Goal: Information Seeking & Learning: Learn about a topic

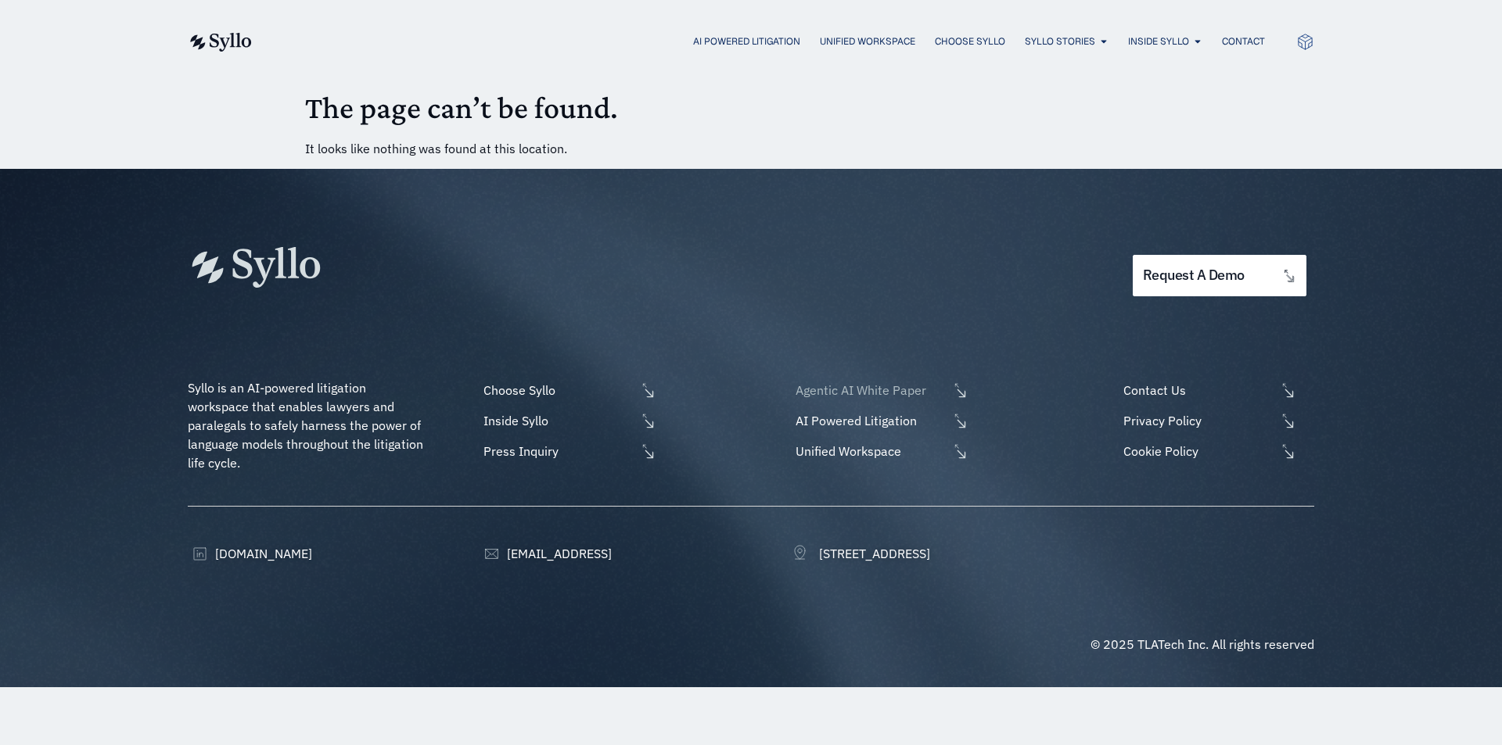
click at [881, 390] on span "Agentic AI White Paper" at bounding box center [869, 390] width 156 height 19
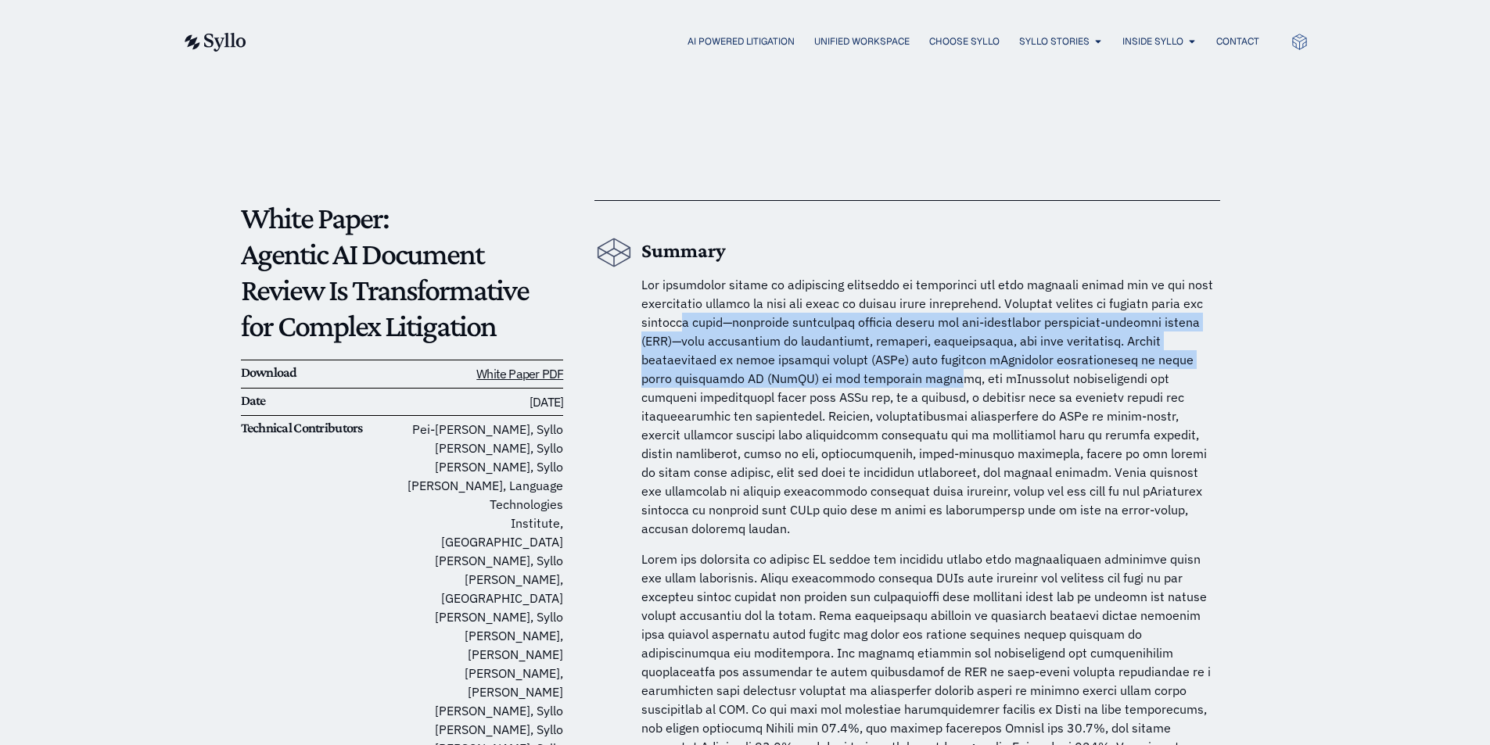
drag, startPoint x: 707, startPoint y: 331, endPoint x: 891, endPoint y: 381, distance: 190.5
click at [891, 381] on p at bounding box center [930, 406] width 579 height 263
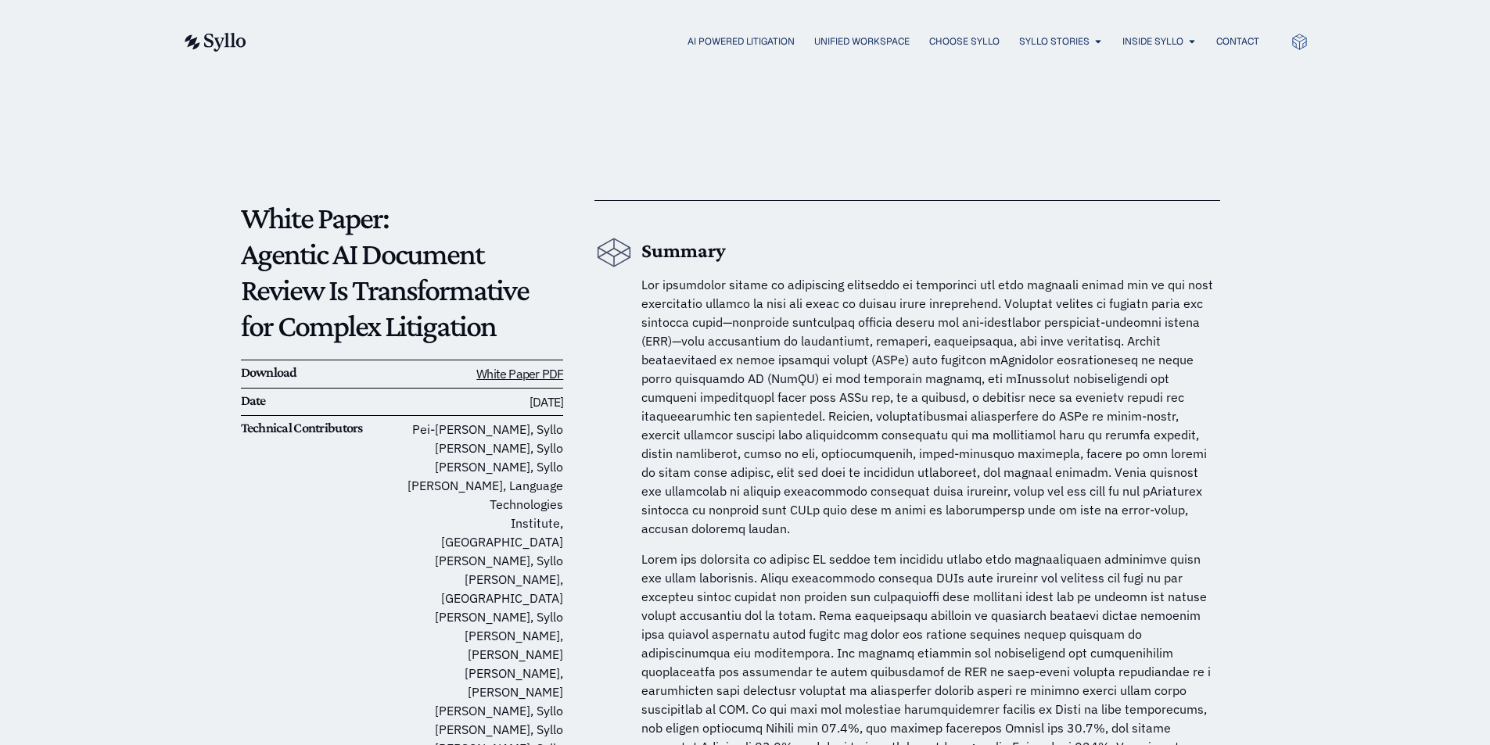
click at [900, 371] on span at bounding box center [927, 407] width 572 height 260
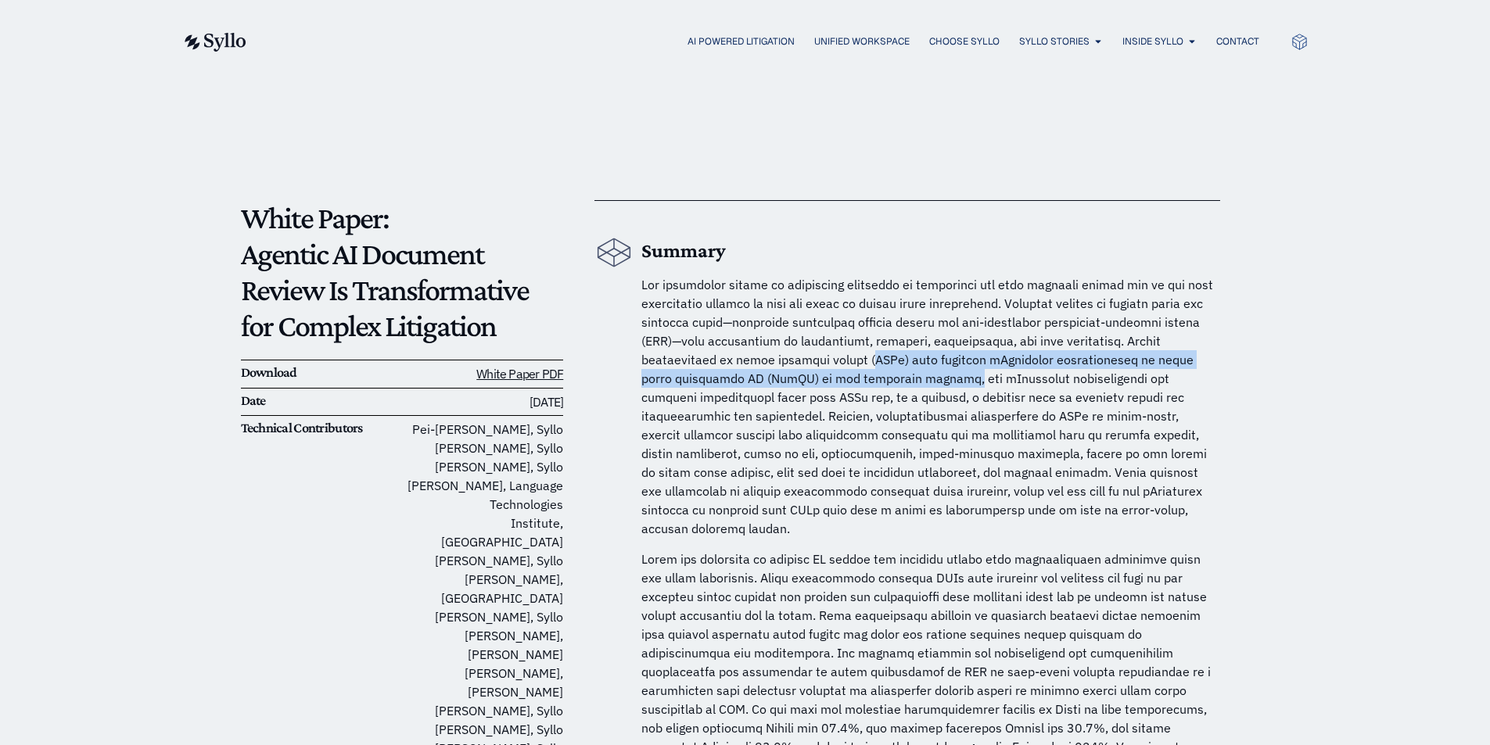
drag, startPoint x: 877, startPoint y: 362, endPoint x: 909, endPoint y: 368, distance: 31.9
click at [905, 371] on span at bounding box center [927, 407] width 572 height 260
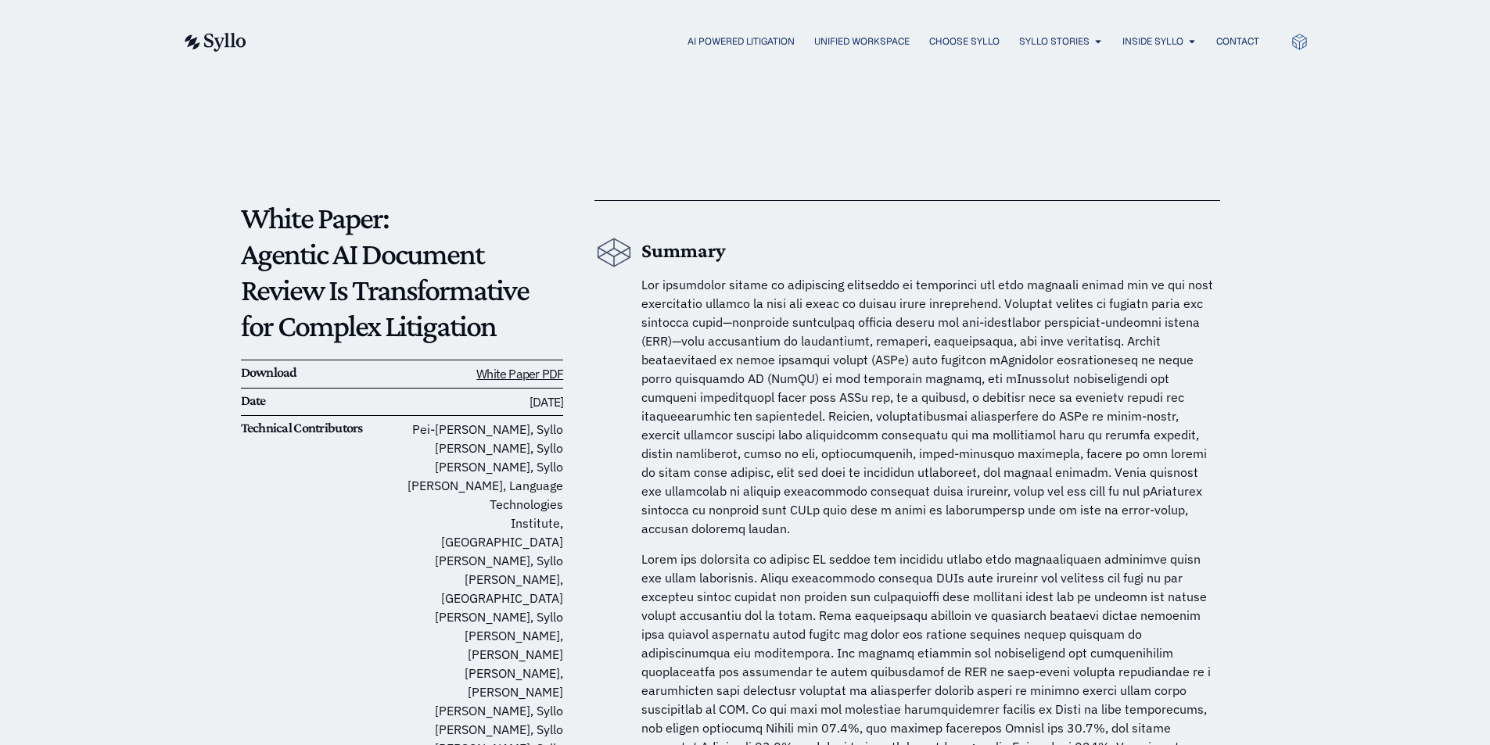
click at [954, 373] on span at bounding box center [927, 407] width 572 height 260
drag, startPoint x: 727, startPoint y: 380, endPoint x: 807, endPoint y: 387, distance: 80.1
click at [806, 387] on p at bounding box center [930, 406] width 579 height 263
click at [808, 386] on p at bounding box center [930, 406] width 579 height 263
click at [832, 379] on span at bounding box center [927, 407] width 572 height 260
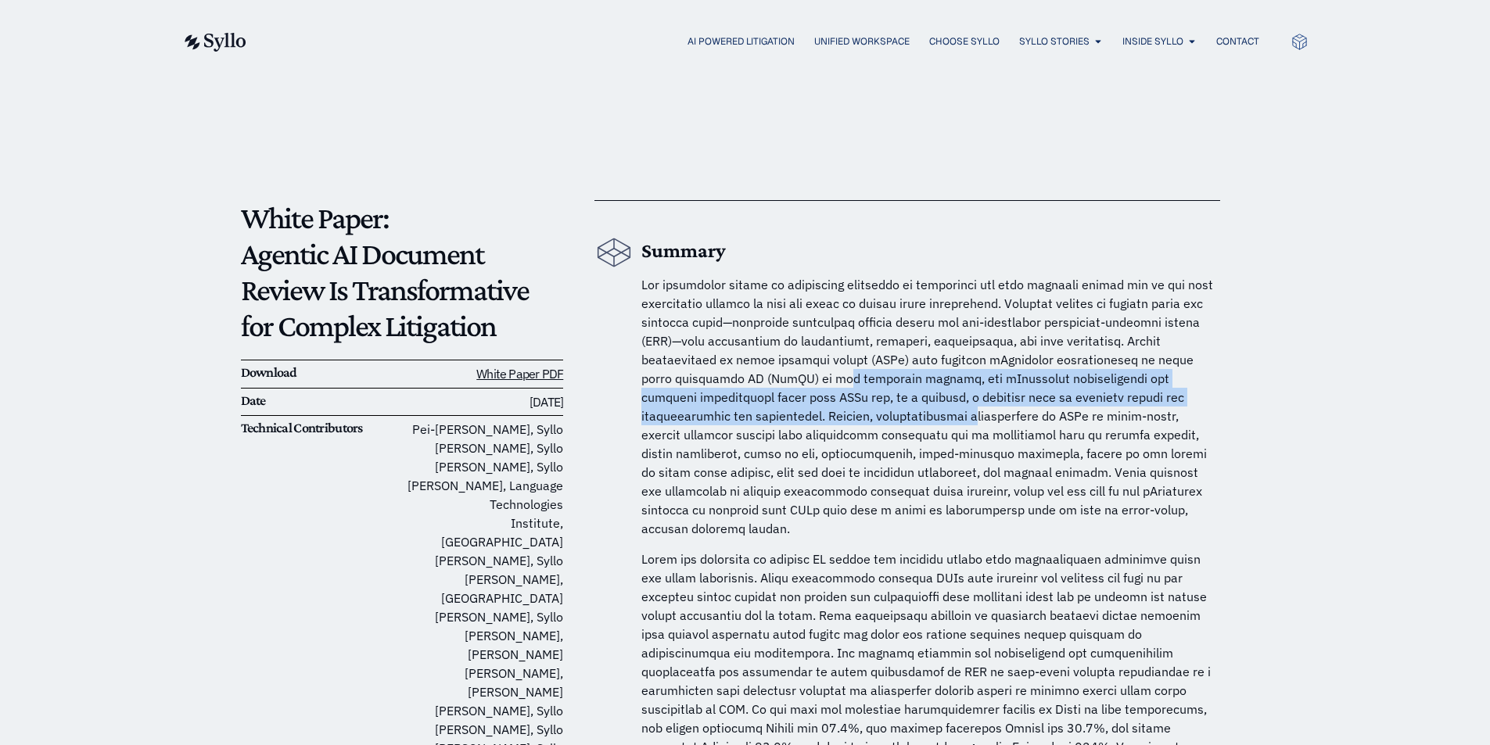
drag, startPoint x: 802, startPoint y: 389, endPoint x: 859, endPoint y: 411, distance: 60.9
click at [858, 411] on p at bounding box center [930, 406] width 579 height 263
click at [862, 411] on span at bounding box center [927, 407] width 572 height 260
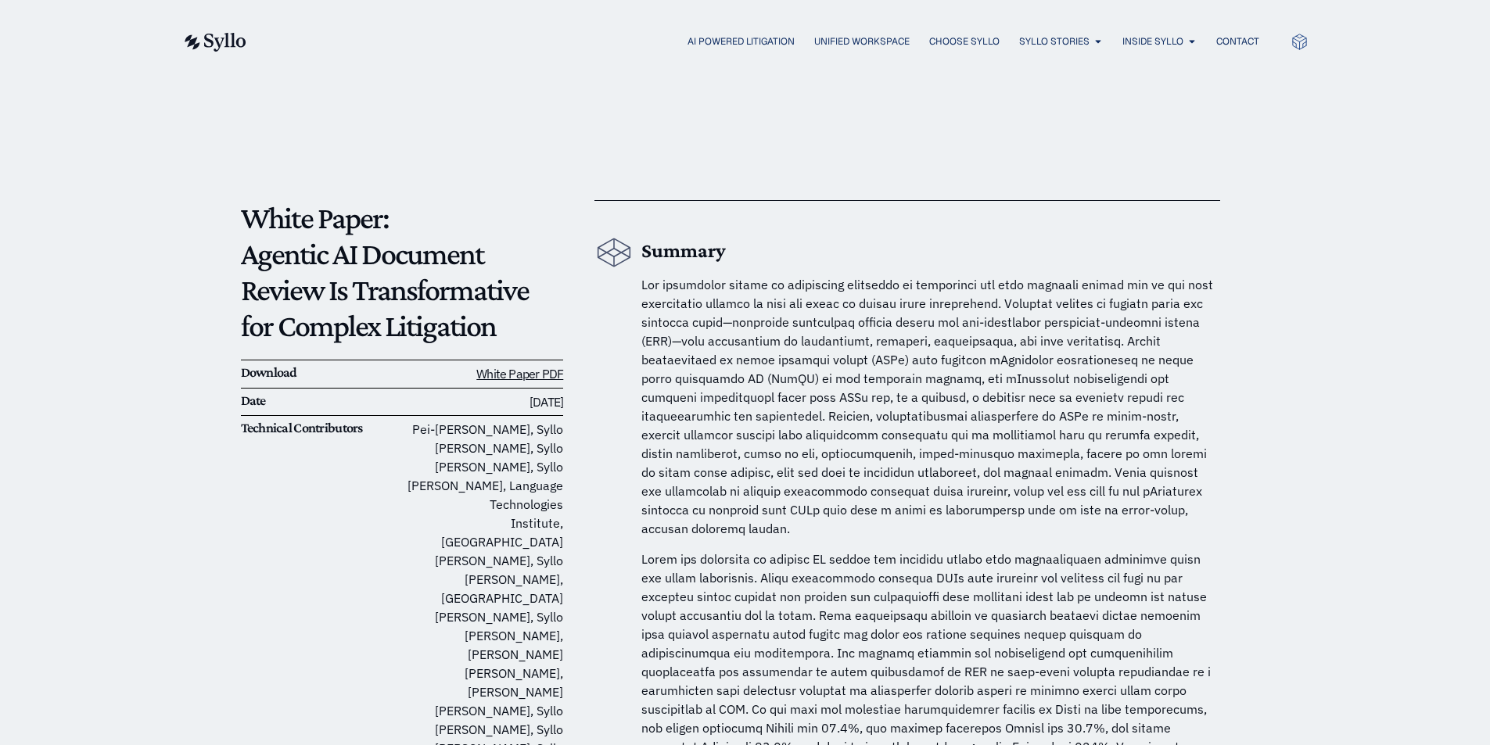
click at [953, 492] on span at bounding box center [927, 407] width 572 height 260
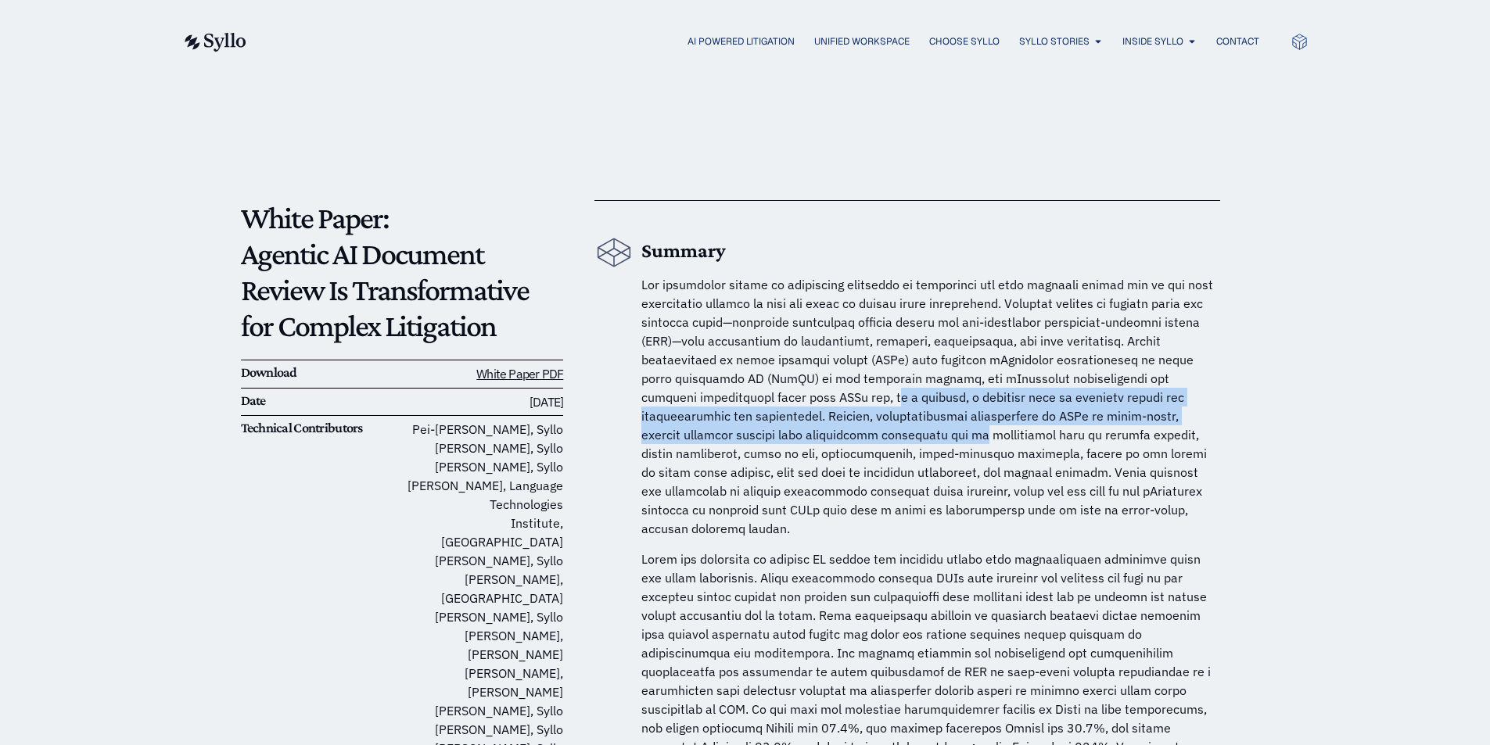
drag, startPoint x: 810, startPoint y: 425, endPoint x: 844, endPoint y: 440, distance: 37.1
click at [844, 440] on span at bounding box center [927, 407] width 572 height 260
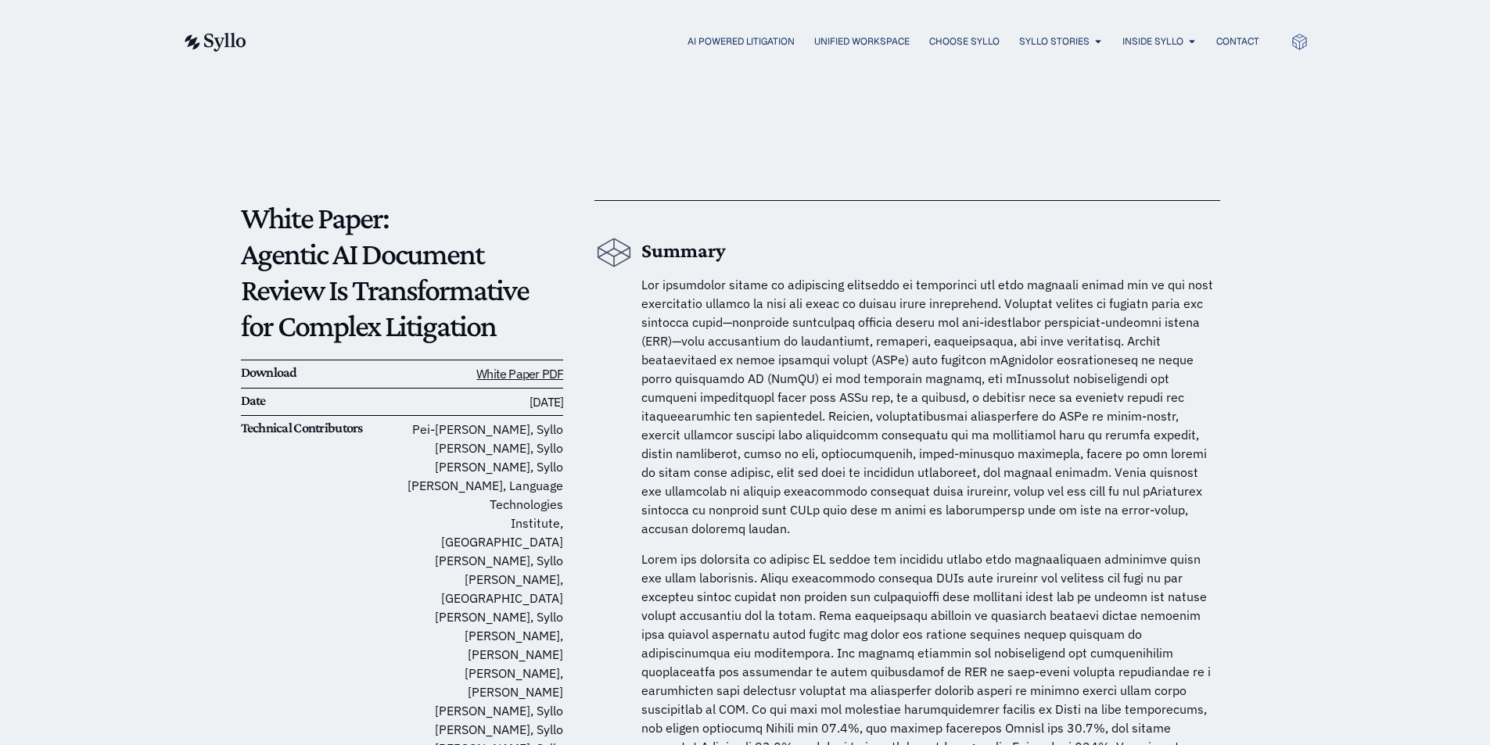
drag, startPoint x: 838, startPoint y: 490, endPoint x: 806, endPoint y: 478, distance: 33.4
click at [837, 490] on span at bounding box center [927, 407] width 572 height 260
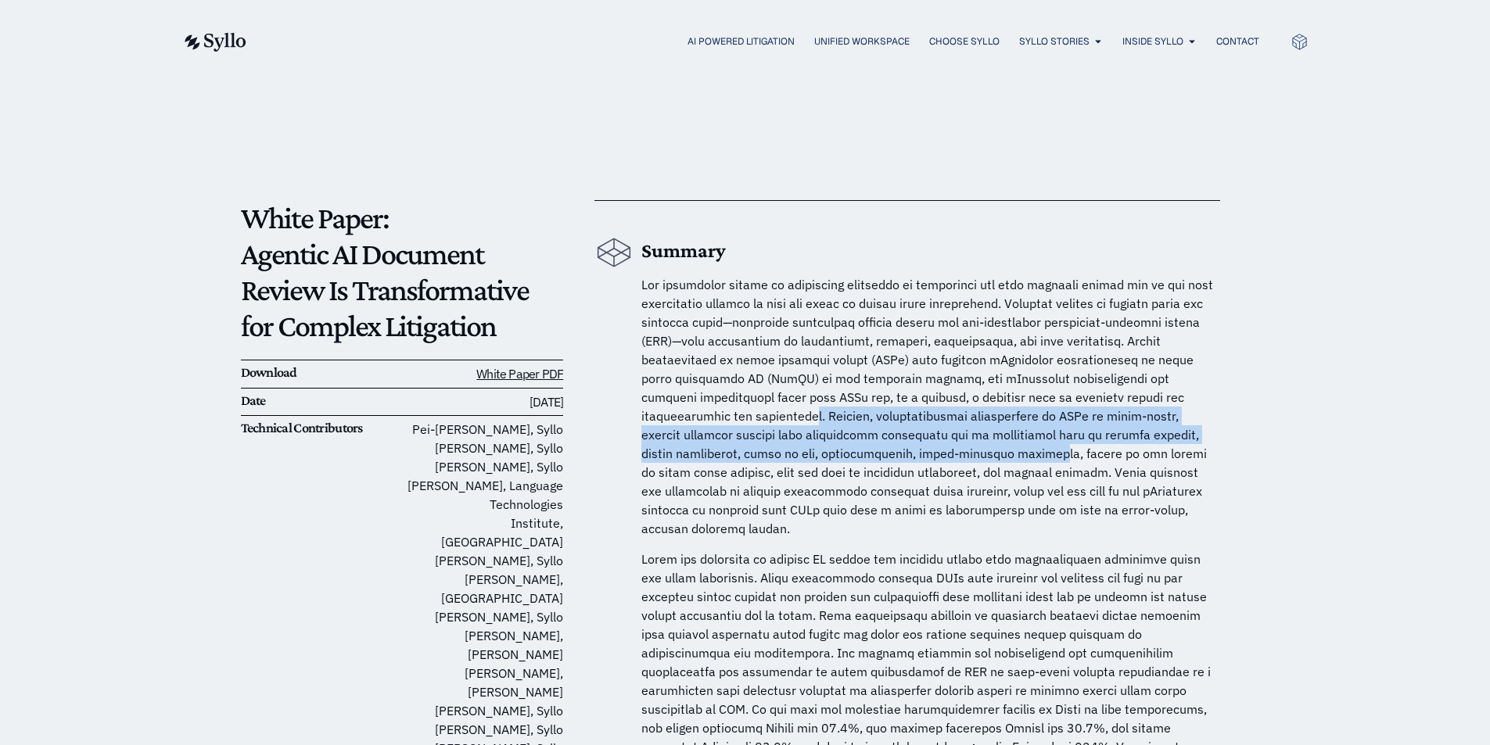
drag, startPoint x: 751, startPoint y: 431, endPoint x: 885, endPoint y: 458, distance: 136.5
click at [885, 458] on span at bounding box center [927, 407] width 572 height 260
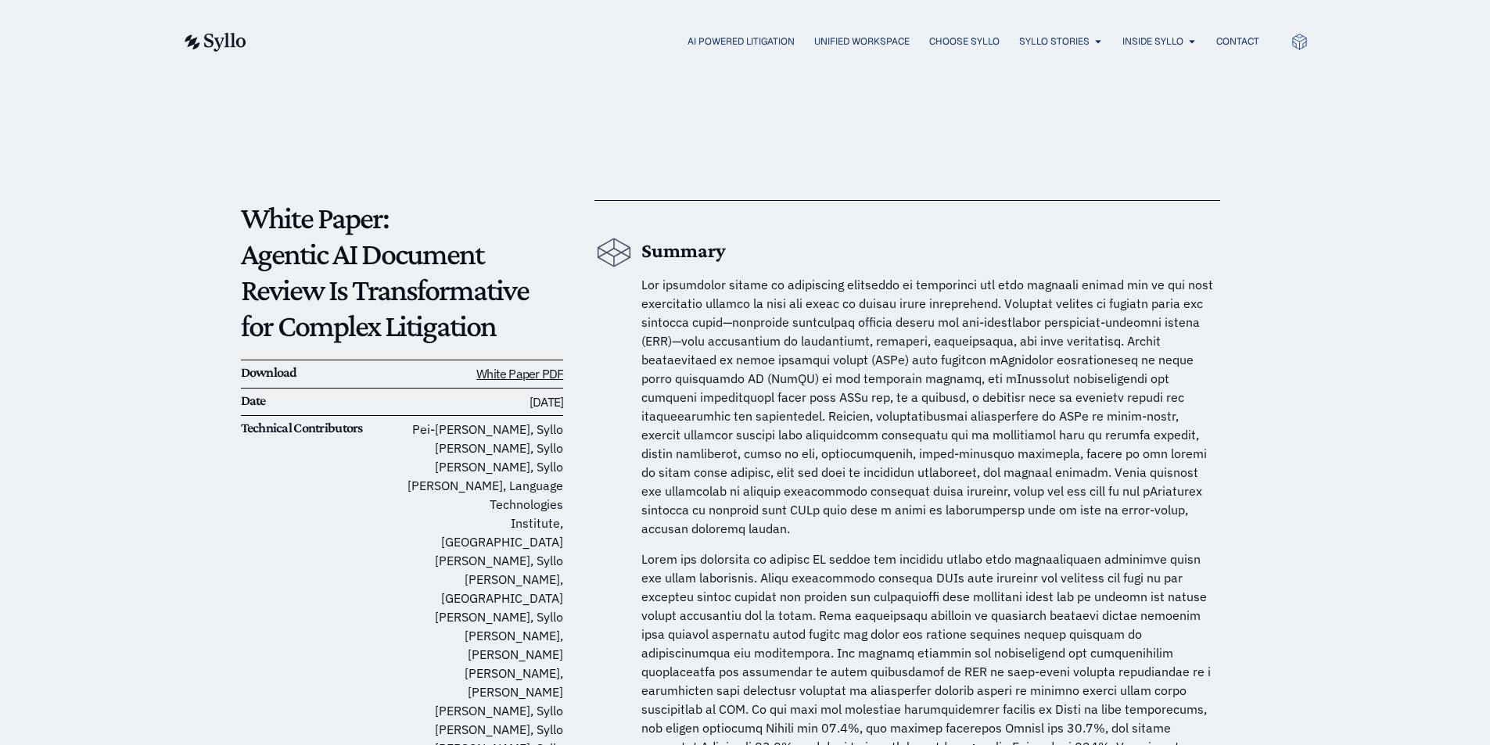
click at [869, 483] on p at bounding box center [930, 406] width 579 height 263
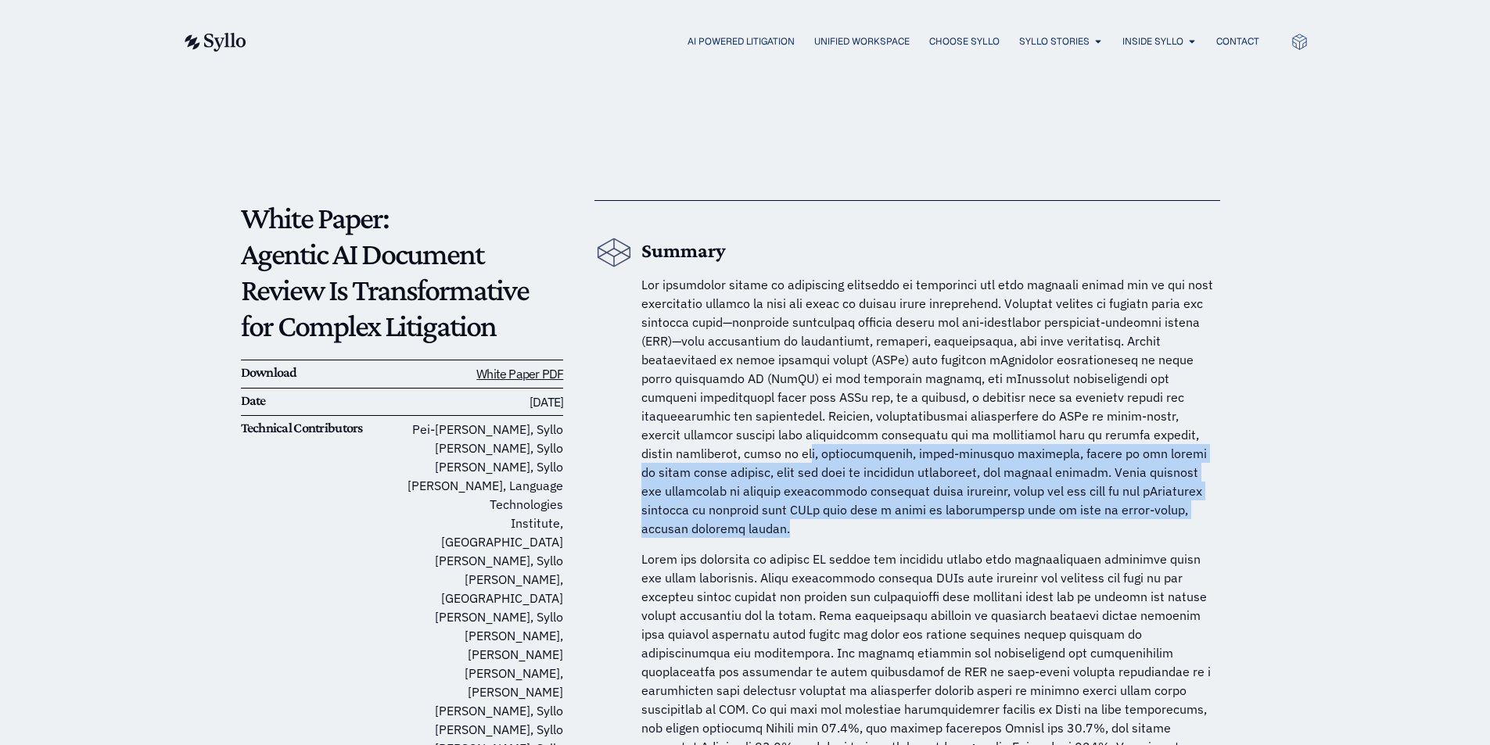
drag, startPoint x: 655, startPoint y: 453, endPoint x: 1165, endPoint y: 515, distance: 514.5
click at [1164, 516] on p at bounding box center [930, 406] width 579 height 263
click at [1165, 513] on p at bounding box center [930, 406] width 579 height 263
click at [1111, 500] on p at bounding box center [930, 406] width 579 height 263
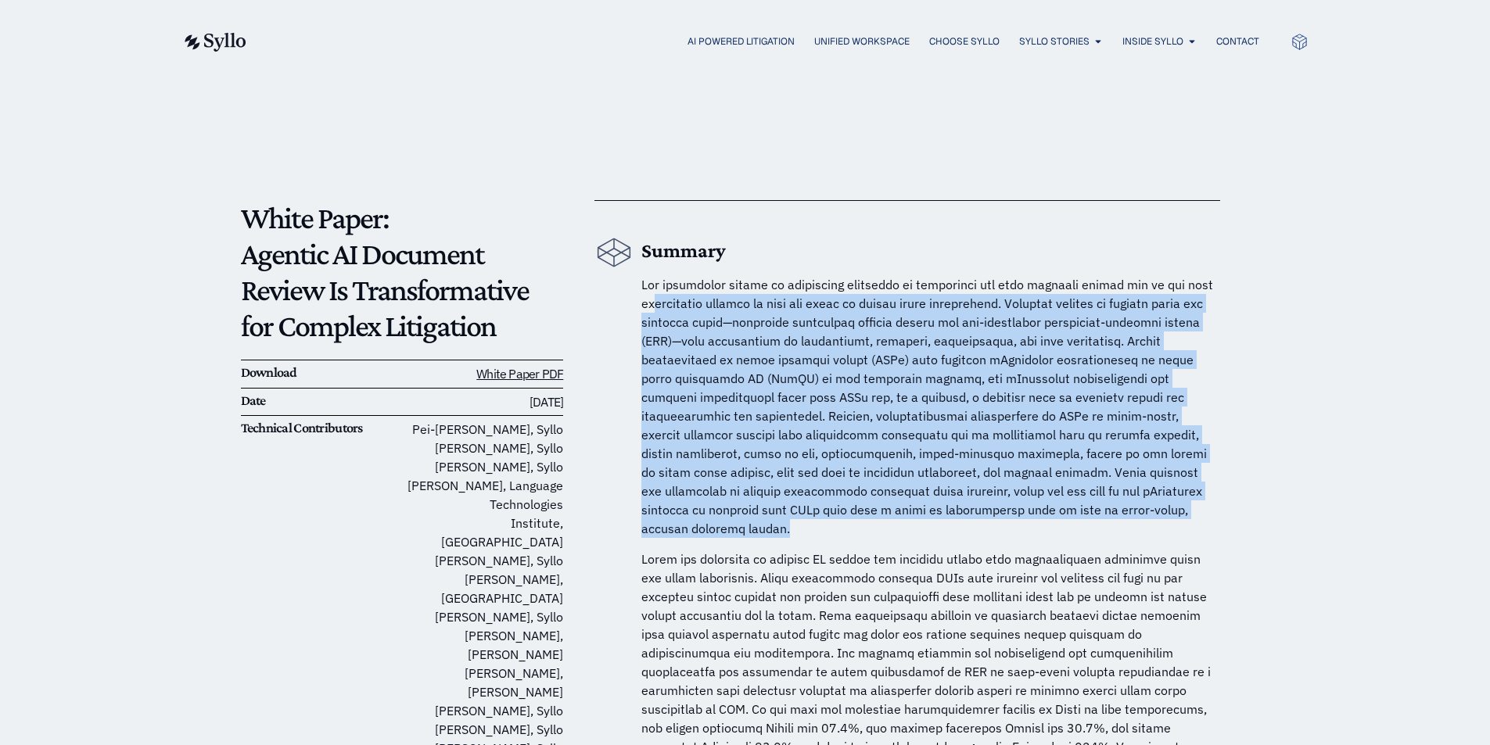
drag, startPoint x: 1082, startPoint y: 510, endPoint x: 662, endPoint y: 309, distance: 464.9
click at [659, 307] on p at bounding box center [930, 406] width 579 height 263
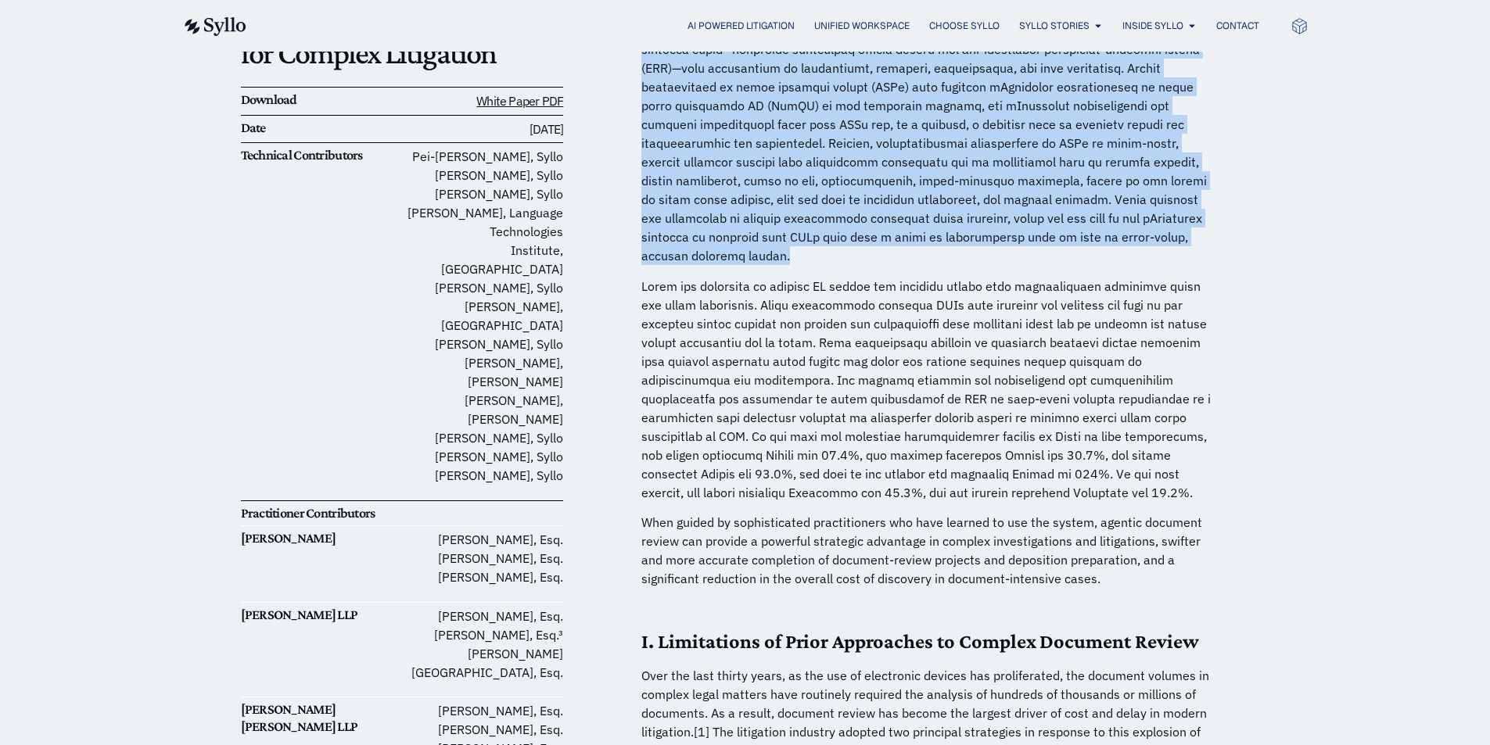
scroll to position [313, 0]
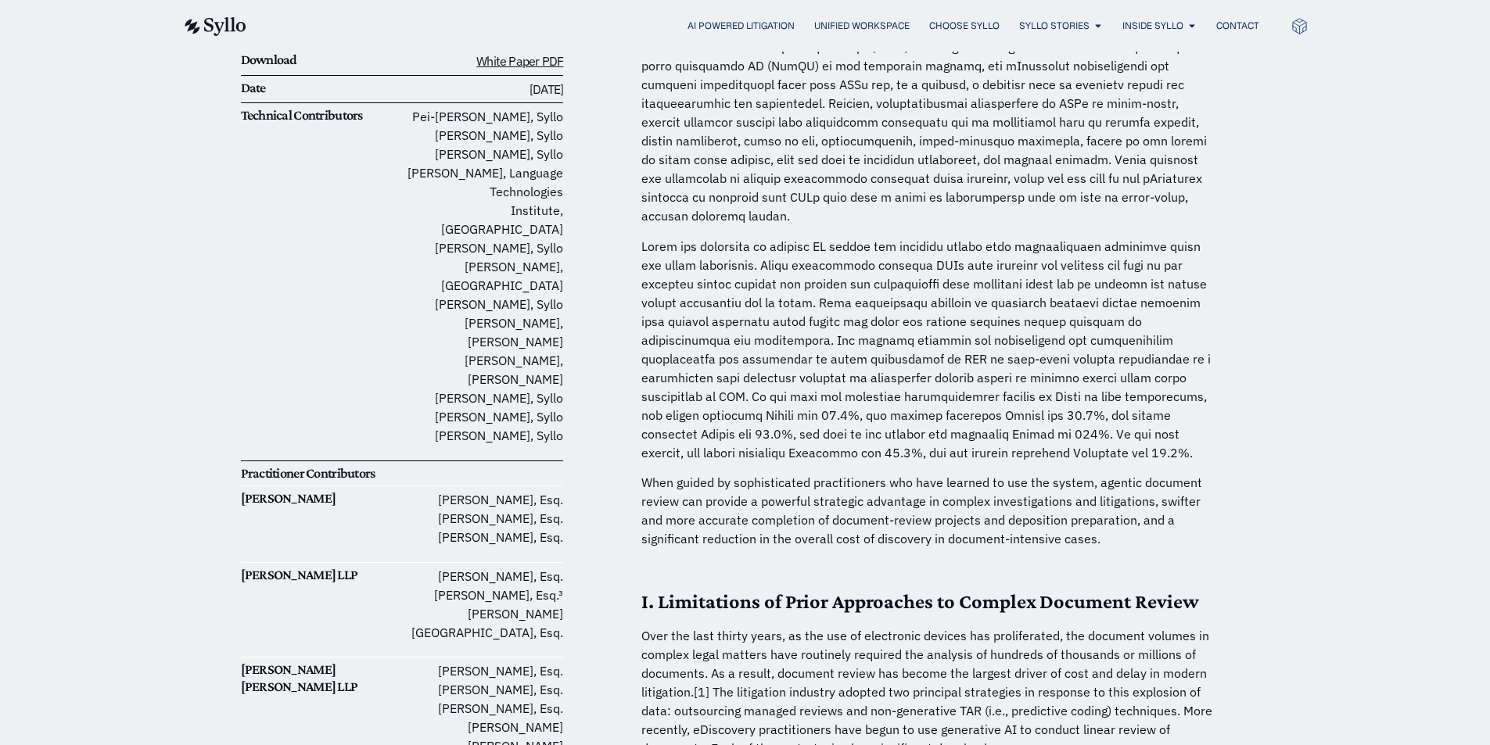
click at [810, 365] on p at bounding box center [930, 349] width 579 height 225
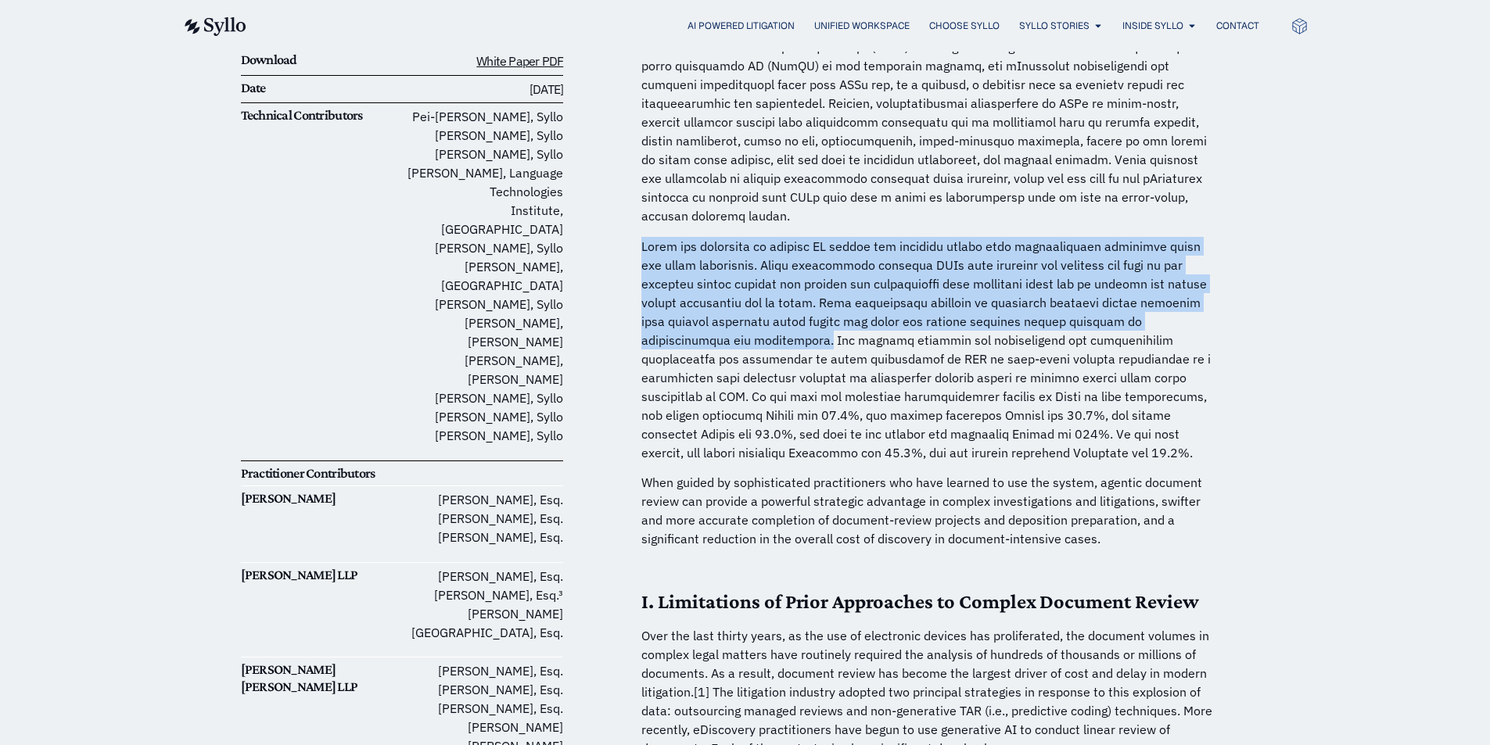
drag, startPoint x: 638, startPoint y: 224, endPoint x: 698, endPoint y: 330, distance: 121.5
click at [698, 328] on p at bounding box center [930, 349] width 579 height 225
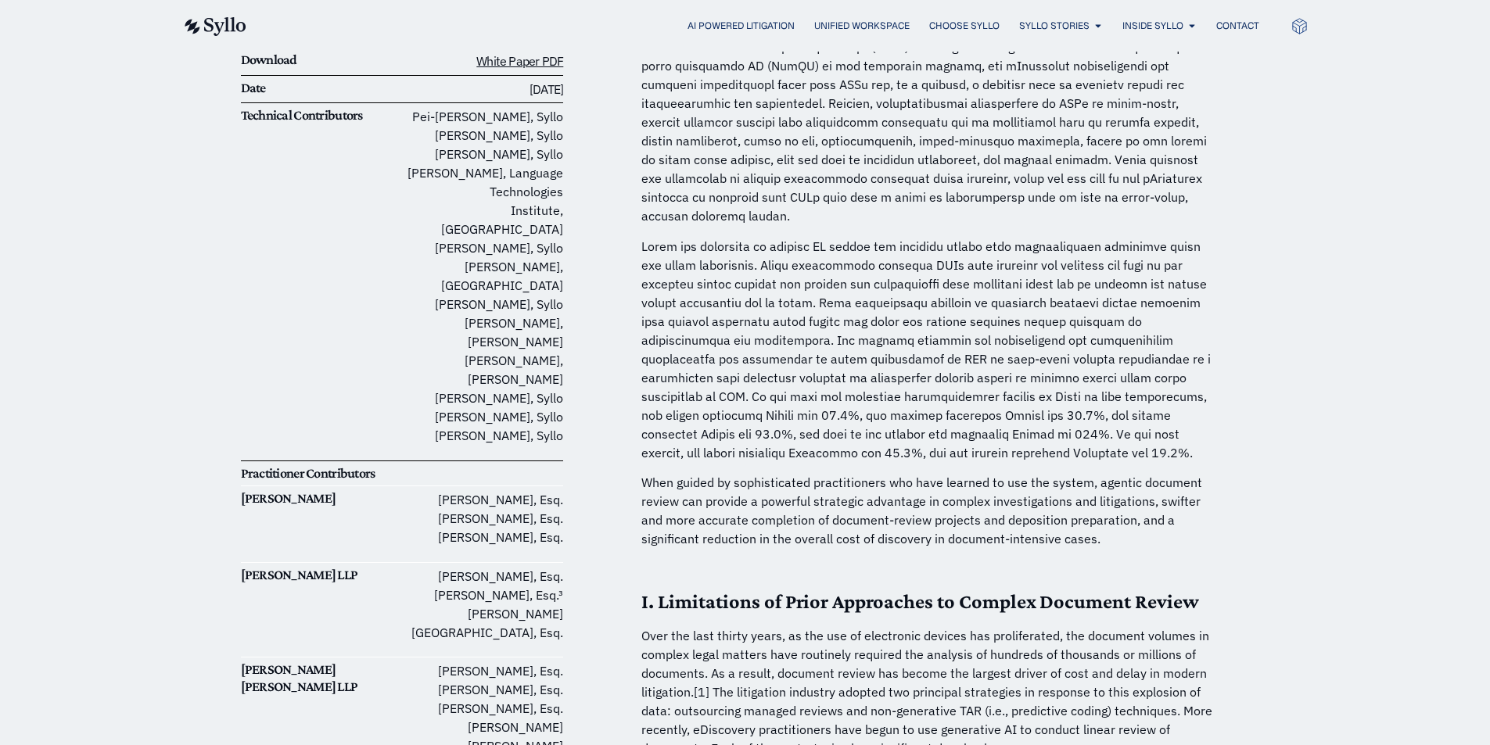
click at [718, 322] on p at bounding box center [930, 349] width 579 height 225
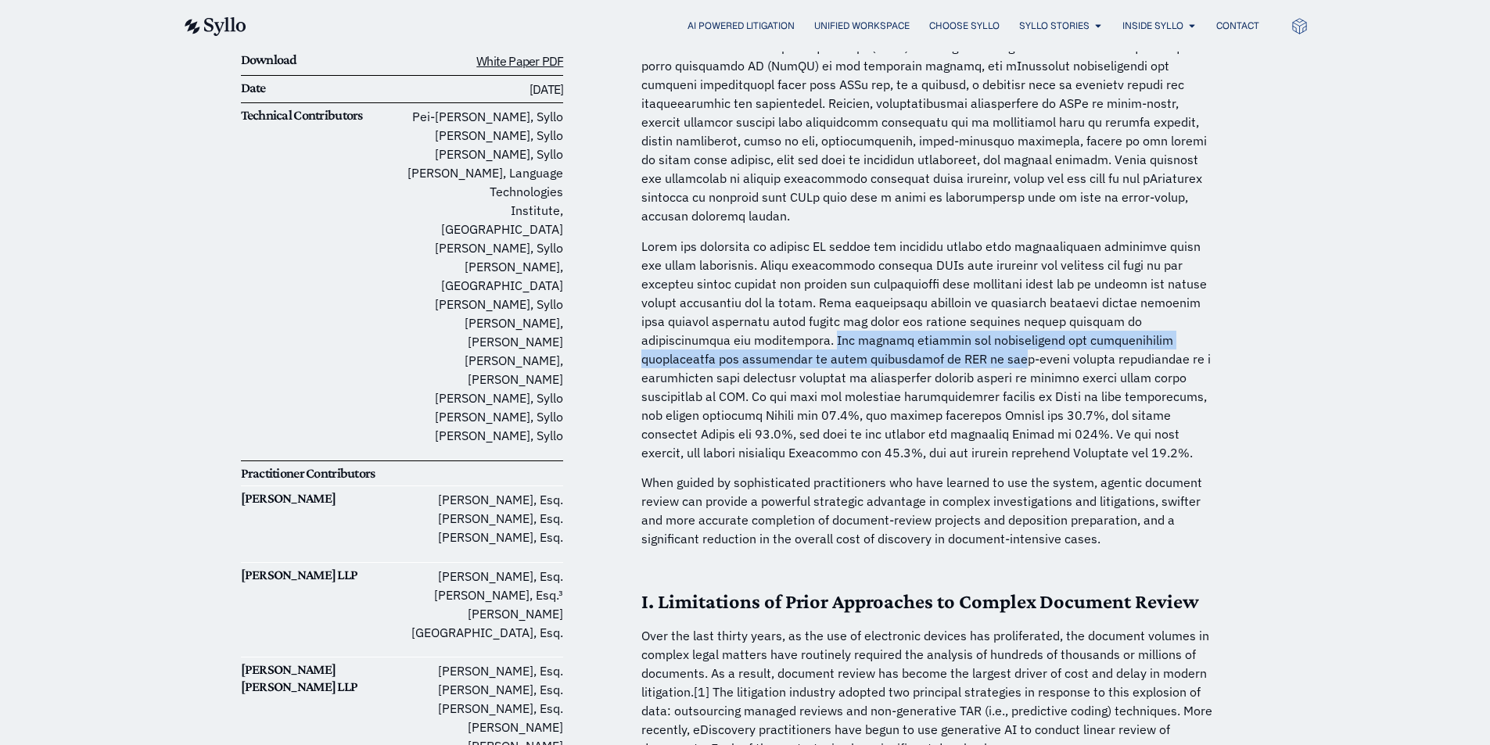
drag, startPoint x: 702, startPoint y: 327, endPoint x: 812, endPoint y: 342, distance: 110.5
click at [812, 342] on p at bounding box center [930, 349] width 579 height 225
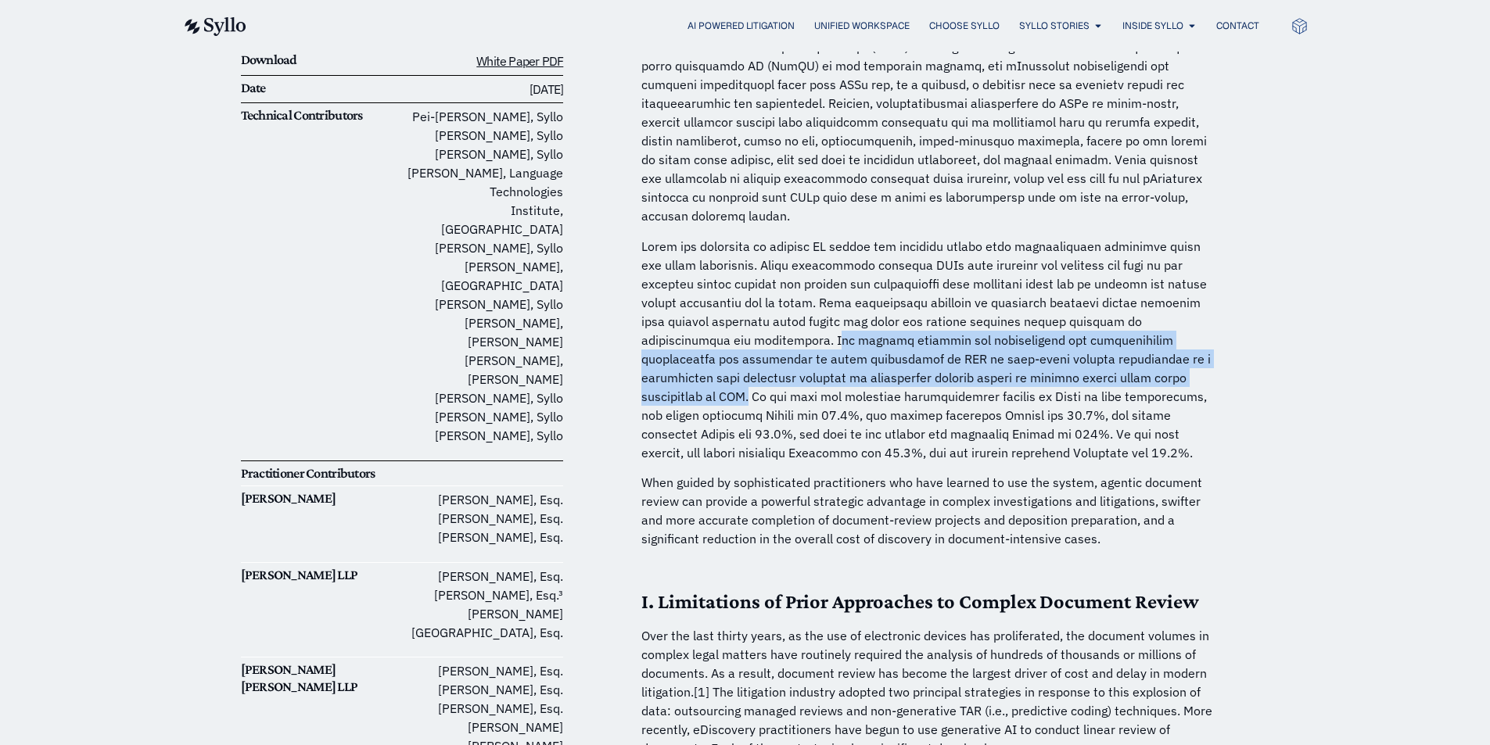
drag, startPoint x: 711, startPoint y: 321, endPoint x: 1078, endPoint y: 354, distance: 368.3
click at [1078, 354] on p at bounding box center [930, 349] width 579 height 225
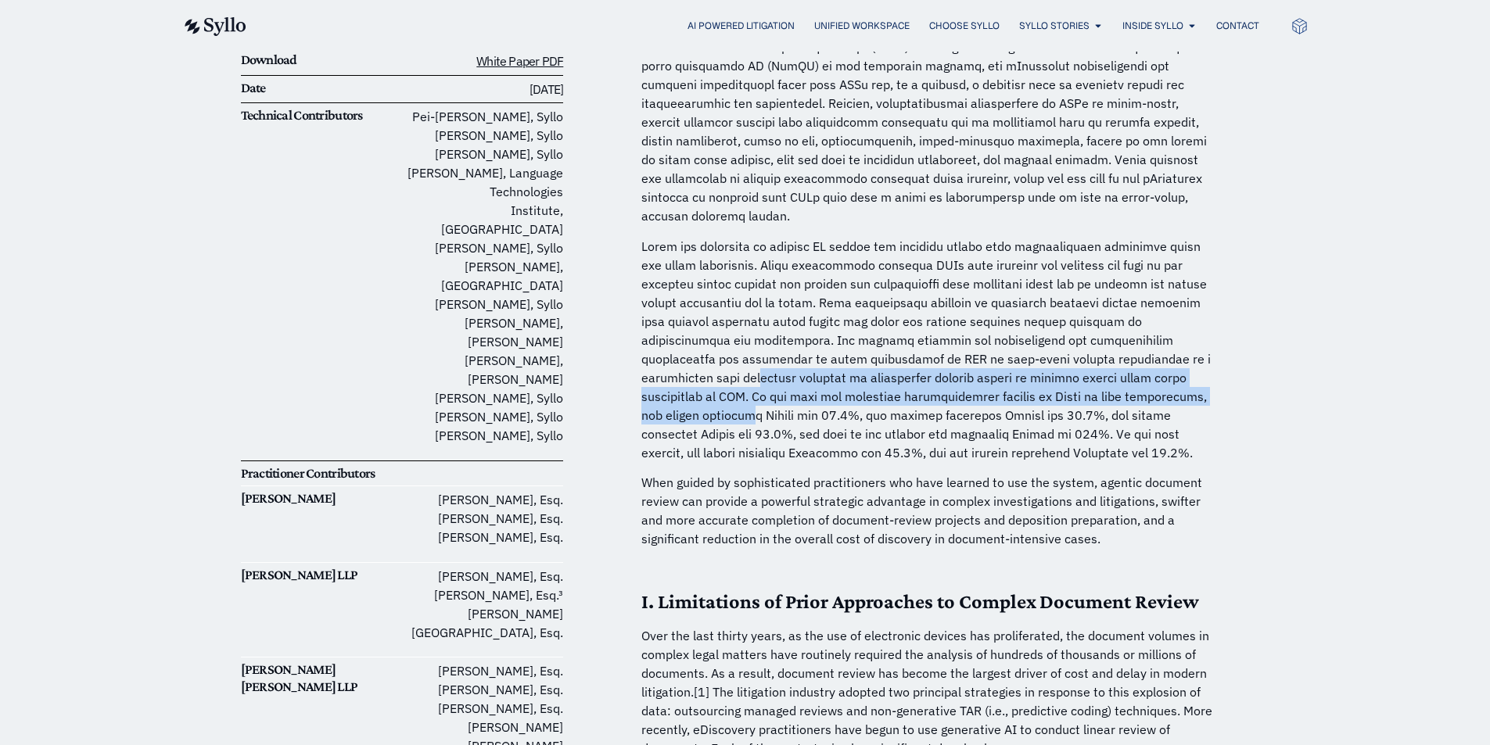
drag, startPoint x: 1089, startPoint y: 349, endPoint x: 1094, endPoint y: 377, distance: 28.7
click at [1094, 377] on p at bounding box center [930, 349] width 579 height 225
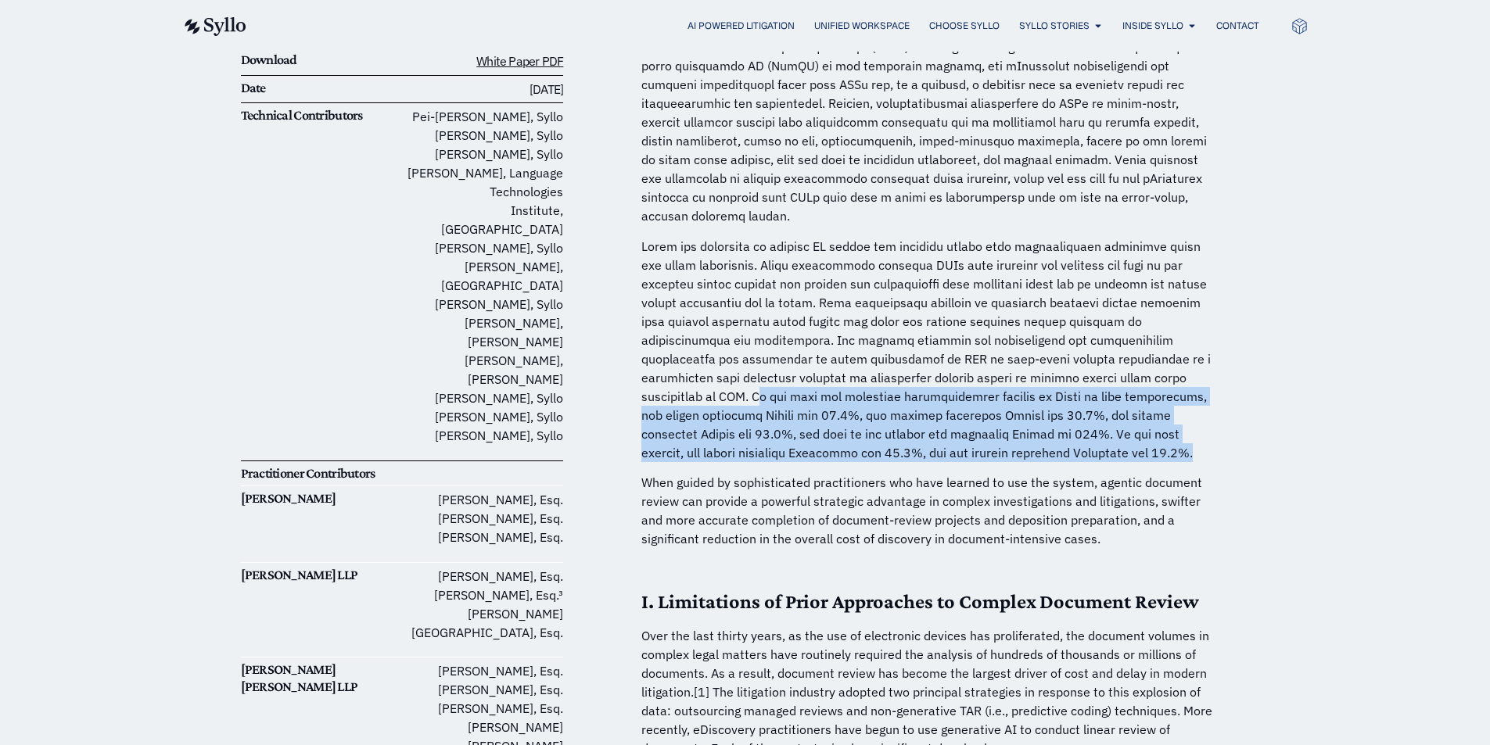
drag, startPoint x: 1086, startPoint y: 358, endPoint x: 1034, endPoint y: 470, distance: 123.2
click at [1053, 435] on p at bounding box center [930, 349] width 579 height 225
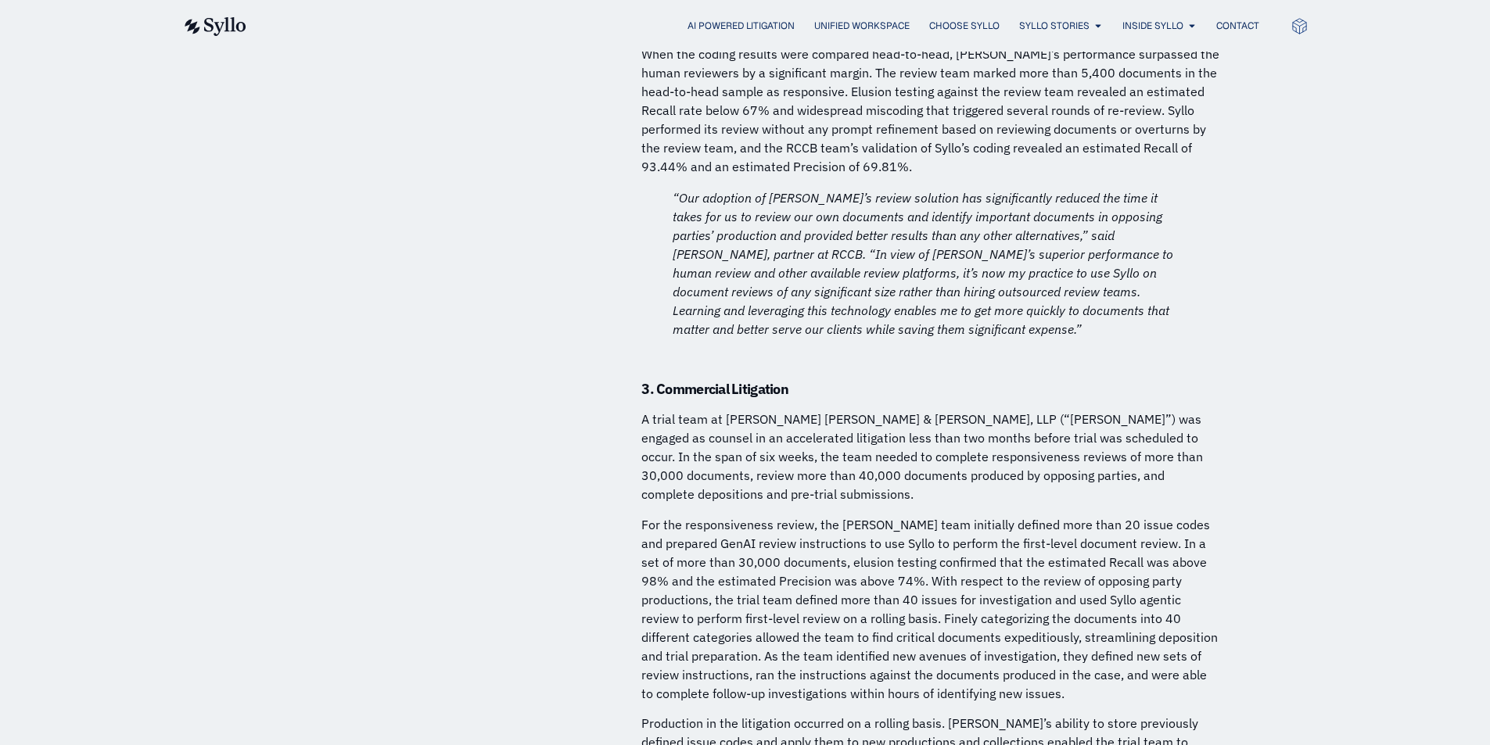
scroll to position [6100, 0]
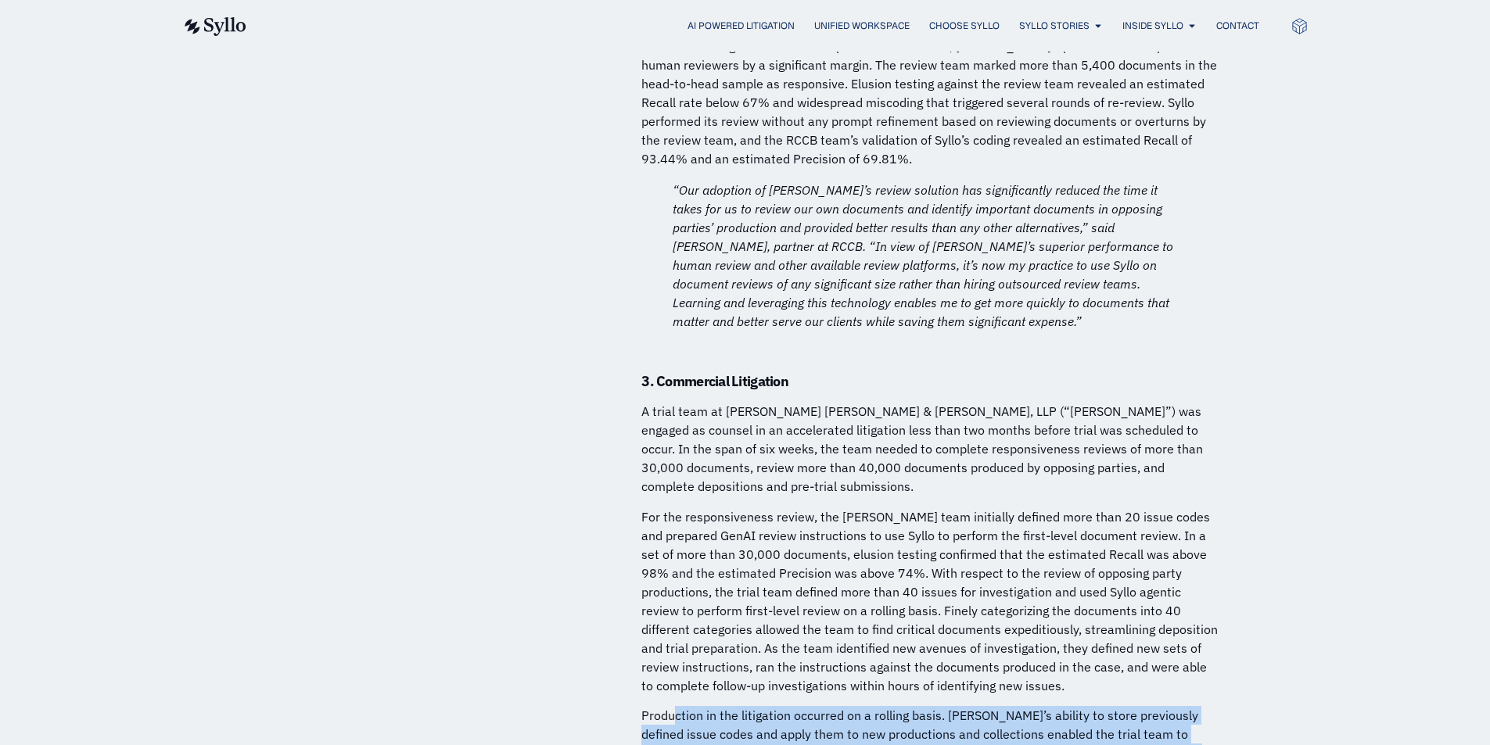
drag, startPoint x: 935, startPoint y: 700, endPoint x: 675, endPoint y: 608, distance: 276.3
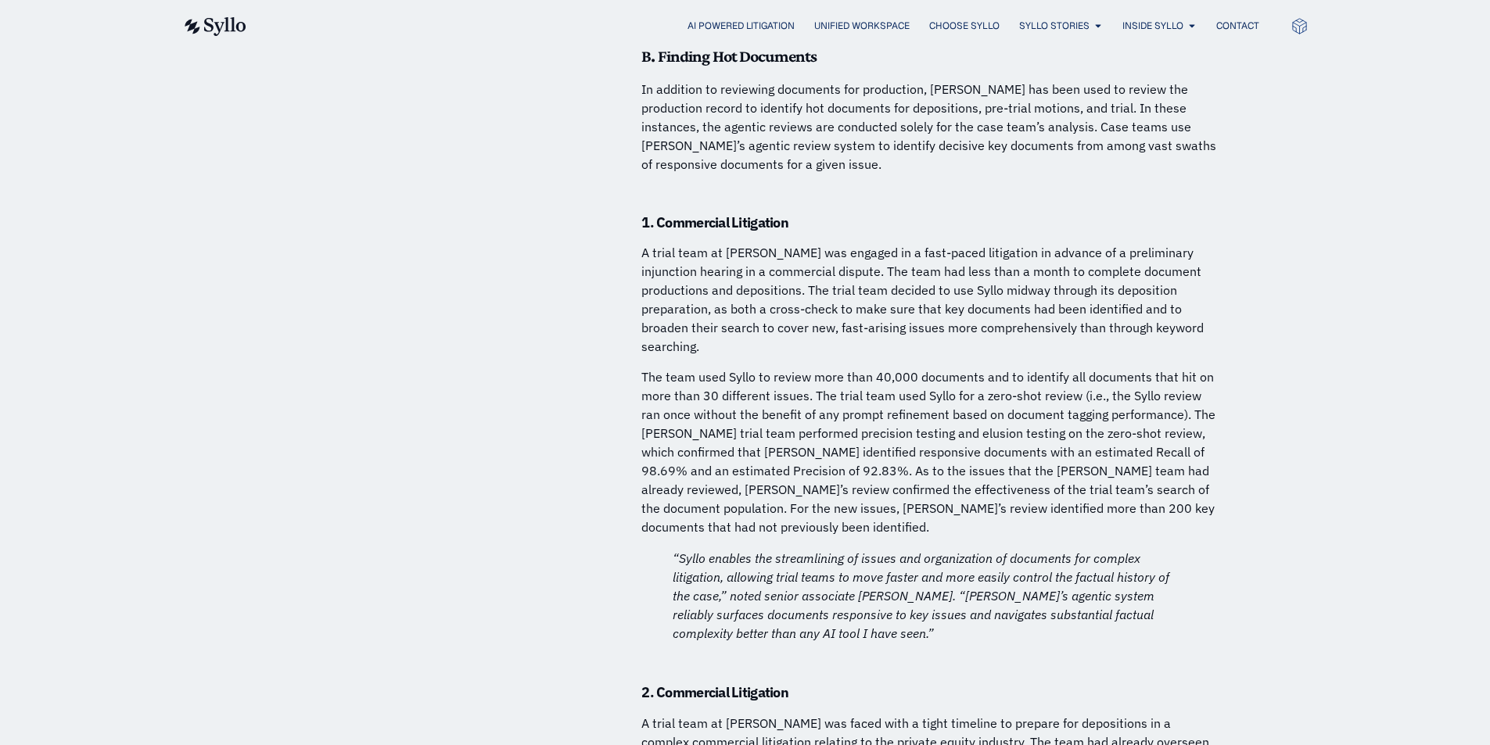
scroll to position [7821, 0]
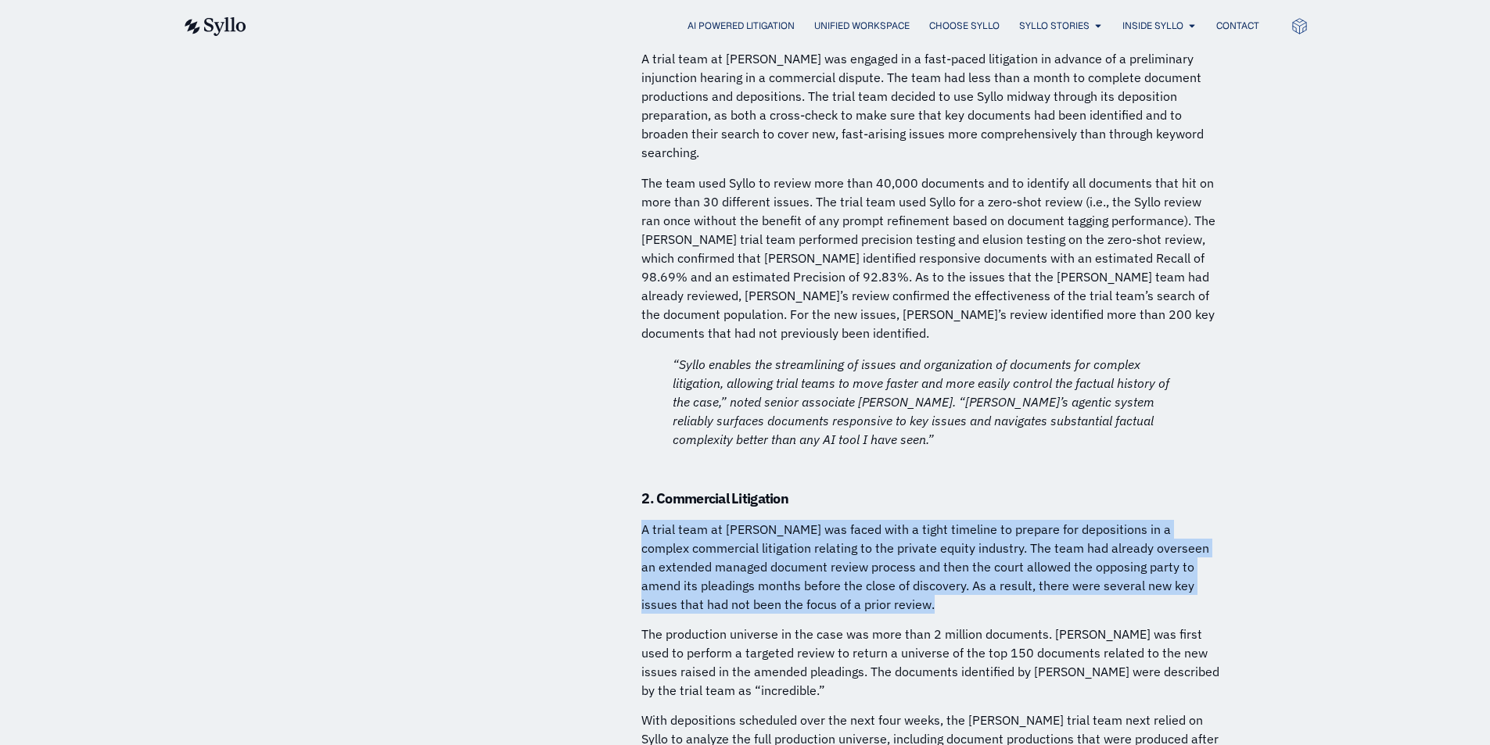
drag, startPoint x: 849, startPoint y: 459, endPoint x: 641, endPoint y: 390, distance: 219.1
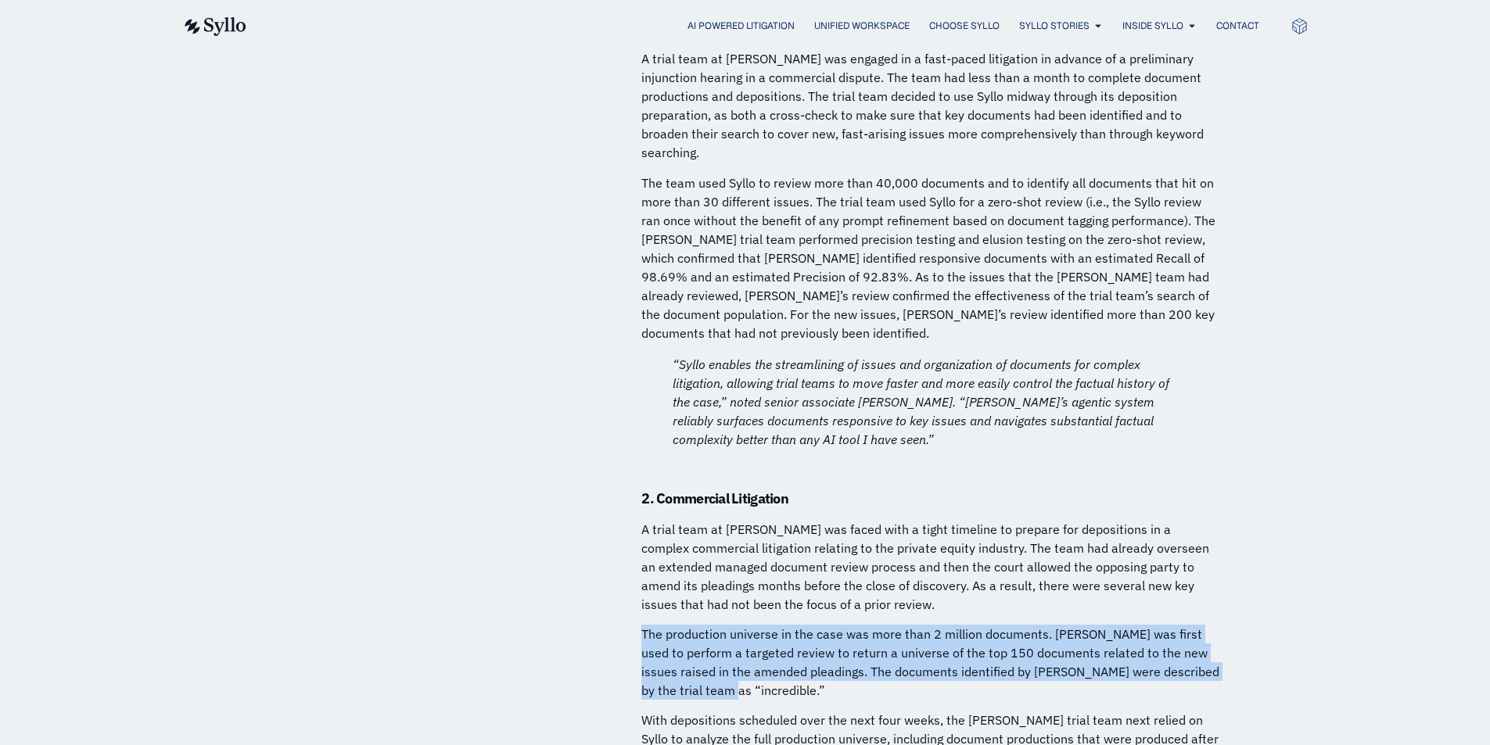
drag, startPoint x: 781, startPoint y: 544, endPoint x: 639, endPoint y: 498, distance: 149.4
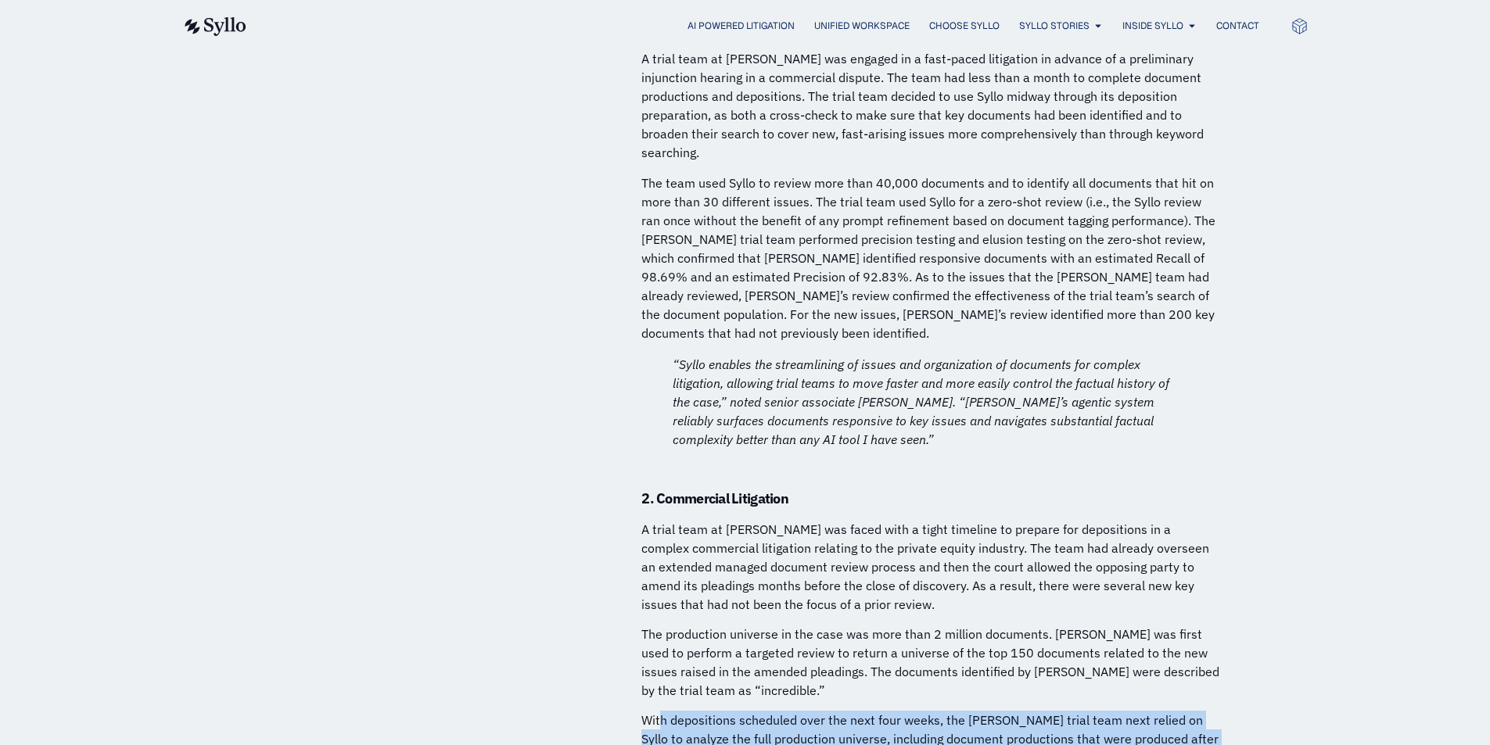
drag, startPoint x: 659, startPoint y: 575, endPoint x: 1157, endPoint y: 673, distance: 507.7
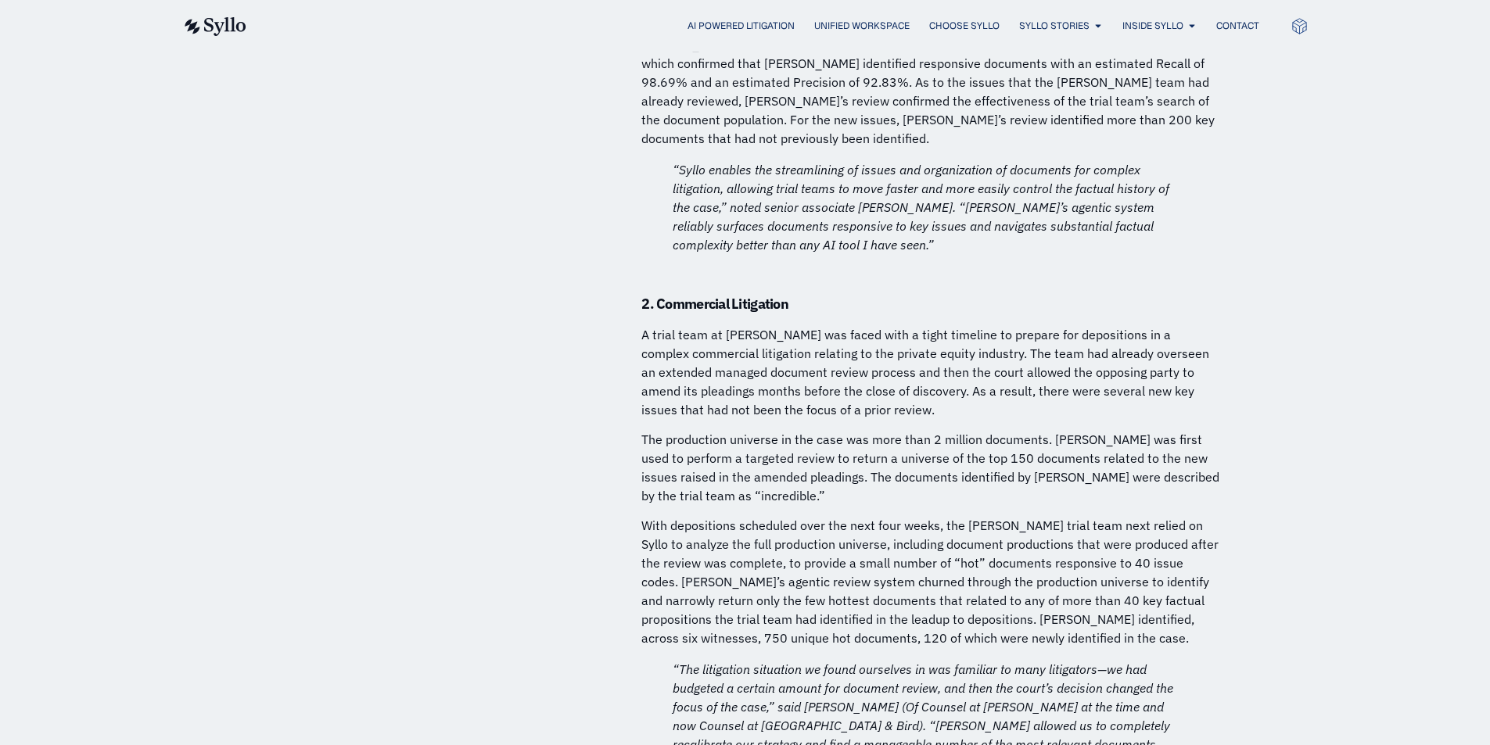
scroll to position [8055, 0]
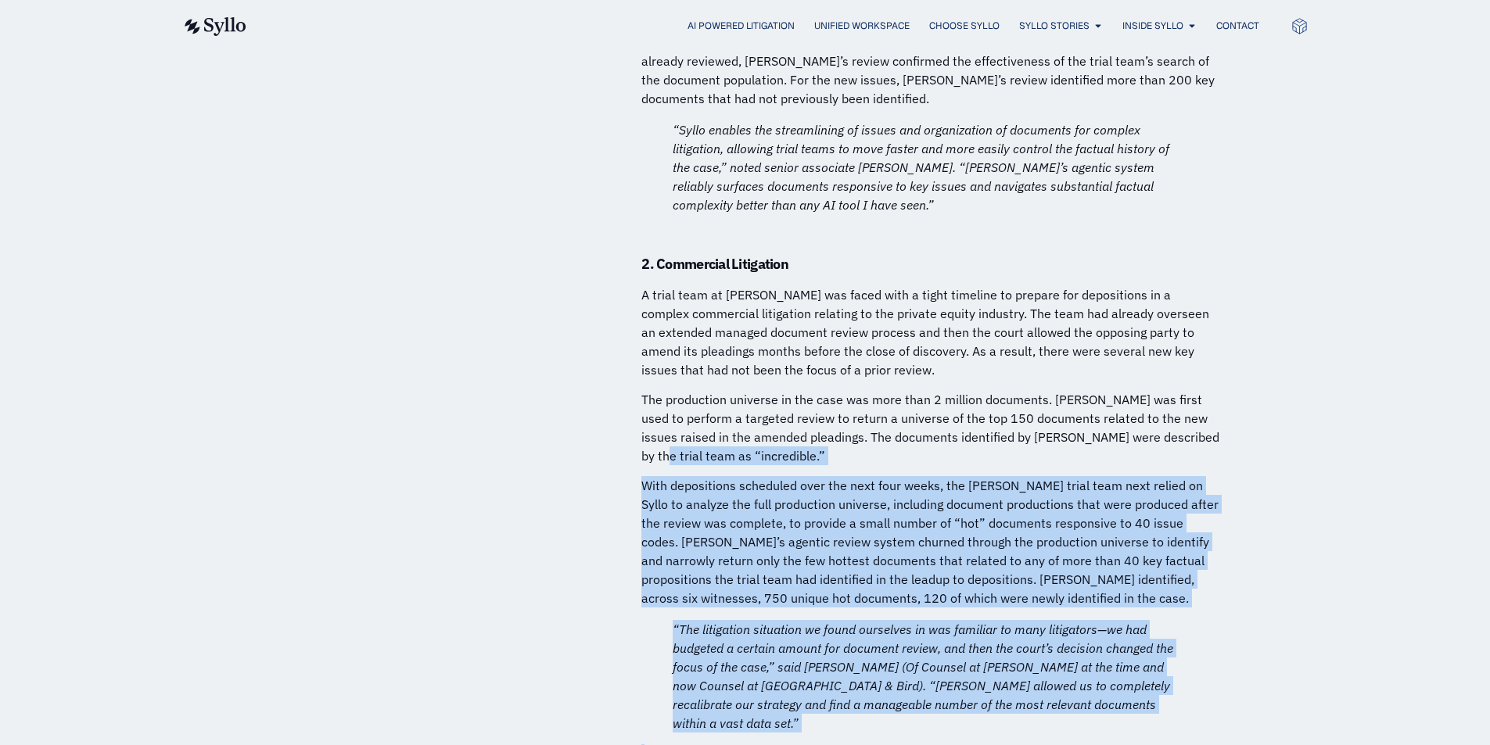
drag, startPoint x: 1121, startPoint y: 579, endPoint x: 643, endPoint y: 327, distance: 540.8
click at [643, 390] on p "The production universe in the case was more than 2 million documents. Syllo wa…" at bounding box center [930, 427] width 579 height 75
drag, startPoint x: 641, startPoint y: 343, endPoint x: 1123, endPoint y: 569, distance: 532.8
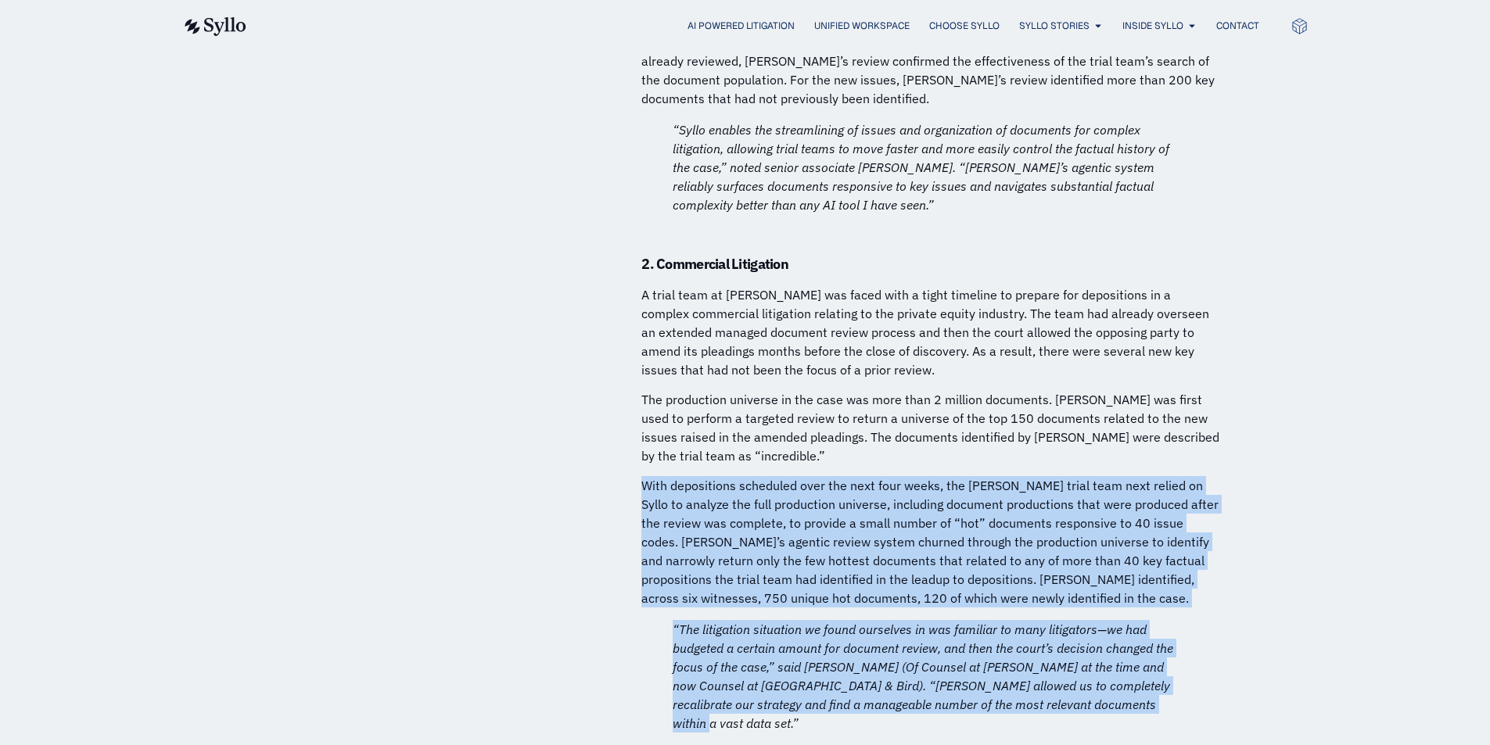
click at [1123, 620] on p "“The litigation situation we found ourselves in was familiar to many litigators…" at bounding box center [931, 676] width 516 height 113
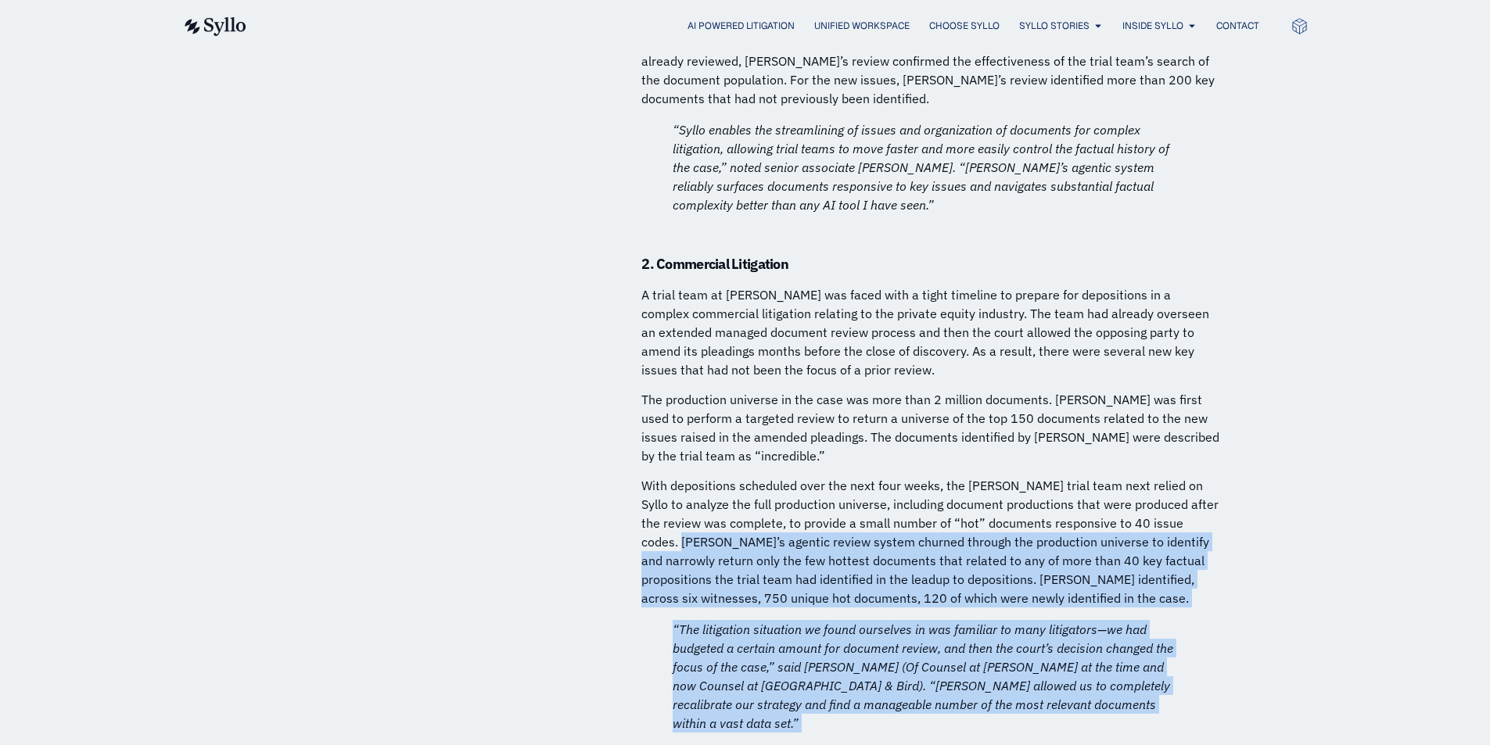
drag, startPoint x: 763, startPoint y: 458, endPoint x: 636, endPoint y: 384, distance: 147.2
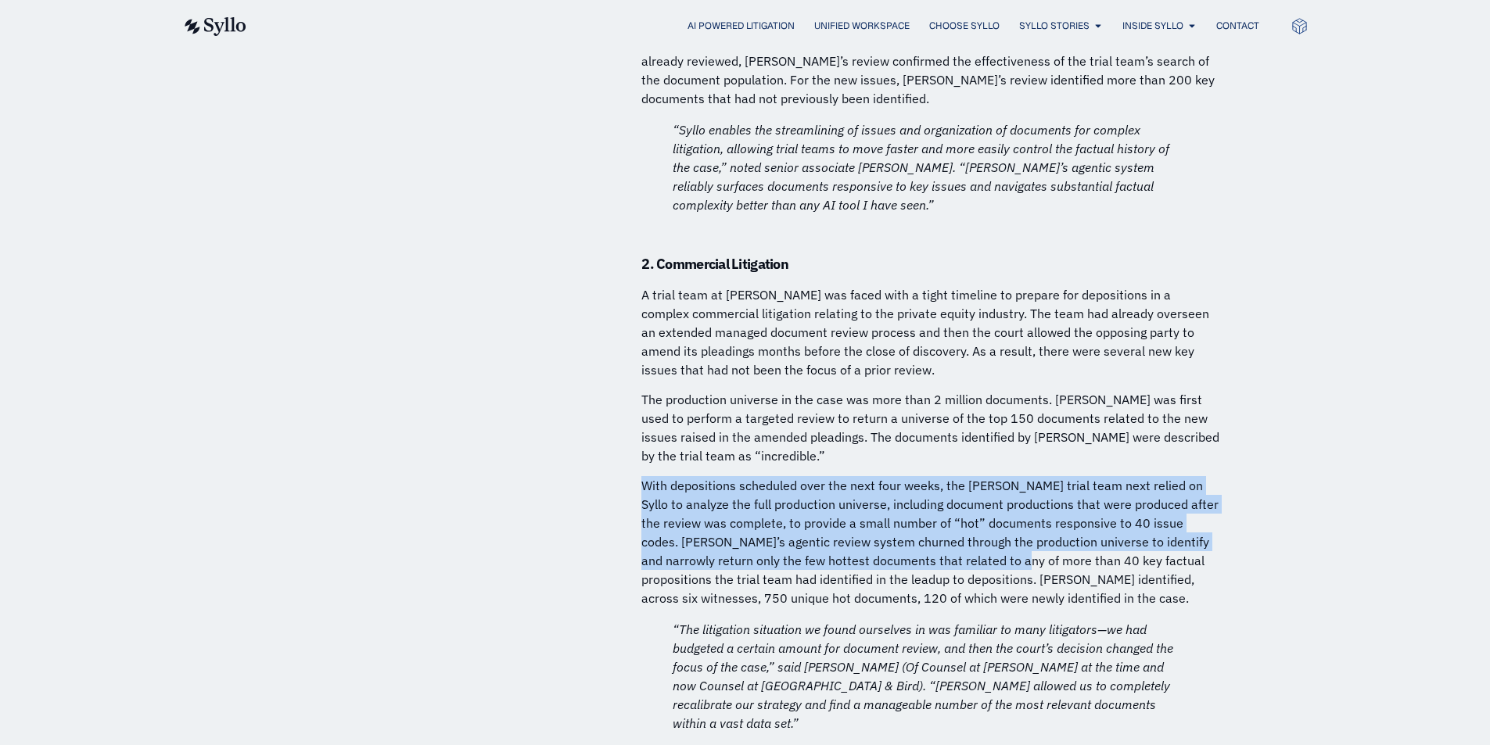
drag, startPoint x: 644, startPoint y: 355, endPoint x: 960, endPoint y: 418, distance: 323.0
click at [960, 476] on p "With depositions scheduled over the next four weeks, the Quinn Emanuel trial te…" at bounding box center [930, 541] width 579 height 131
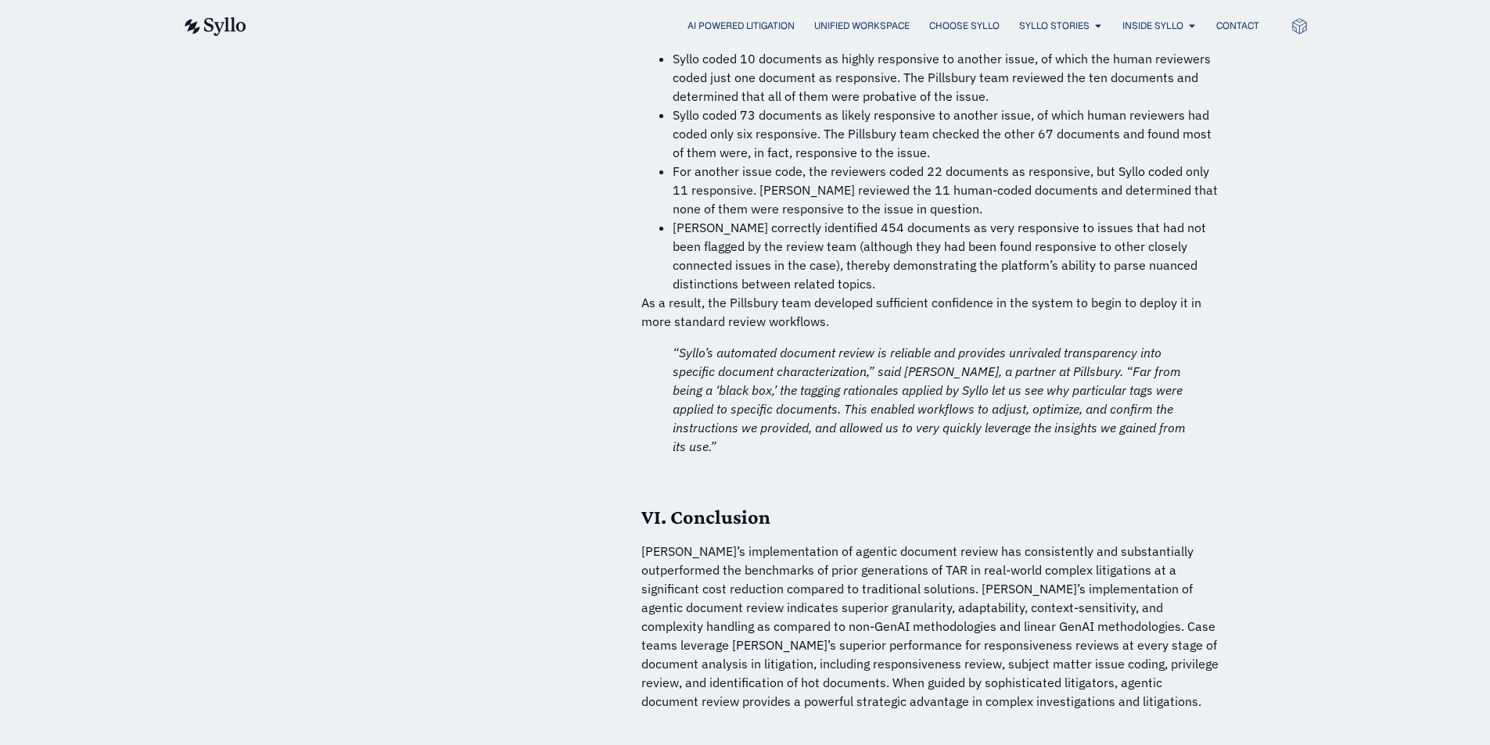
scroll to position [10793, 0]
